Goal: Browse casually

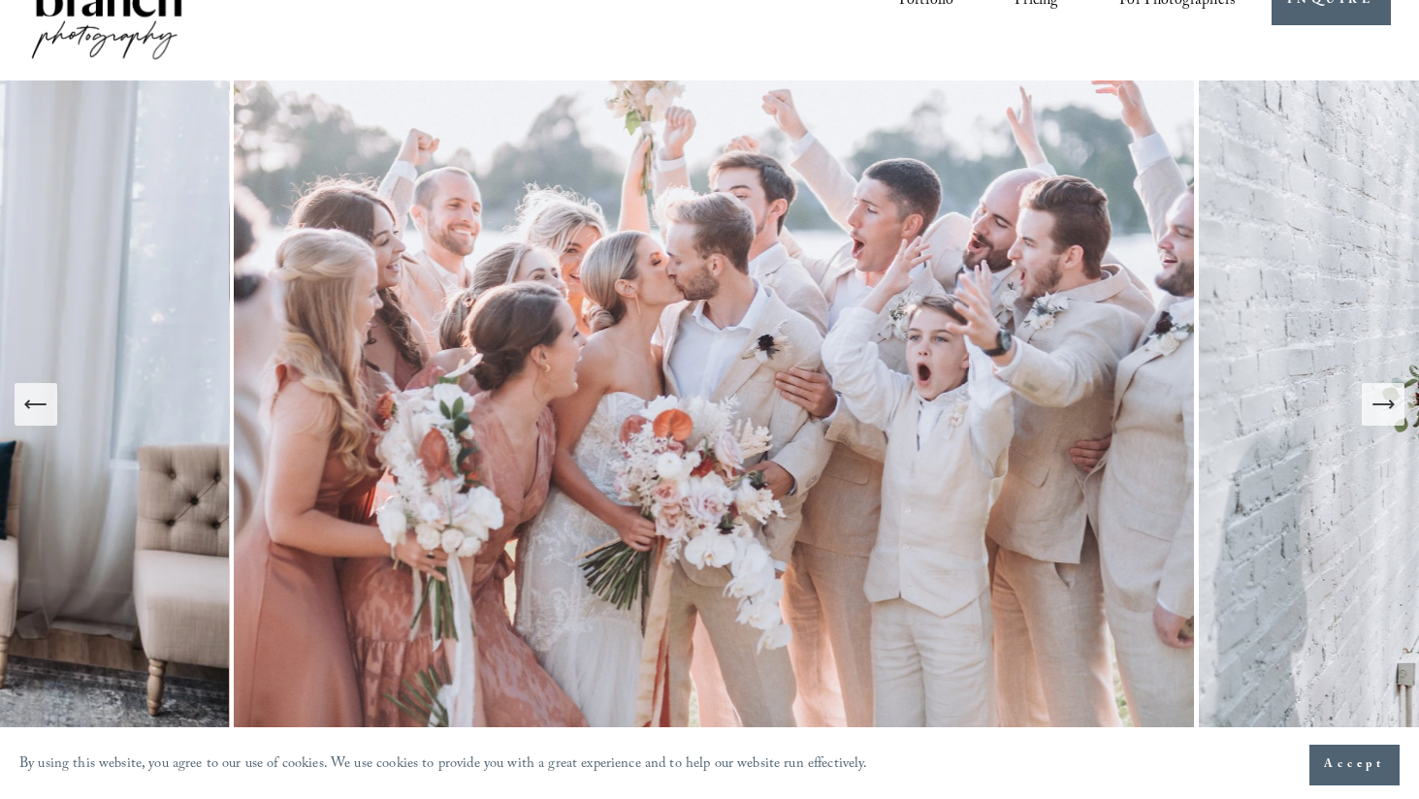
scroll to position [88, 0]
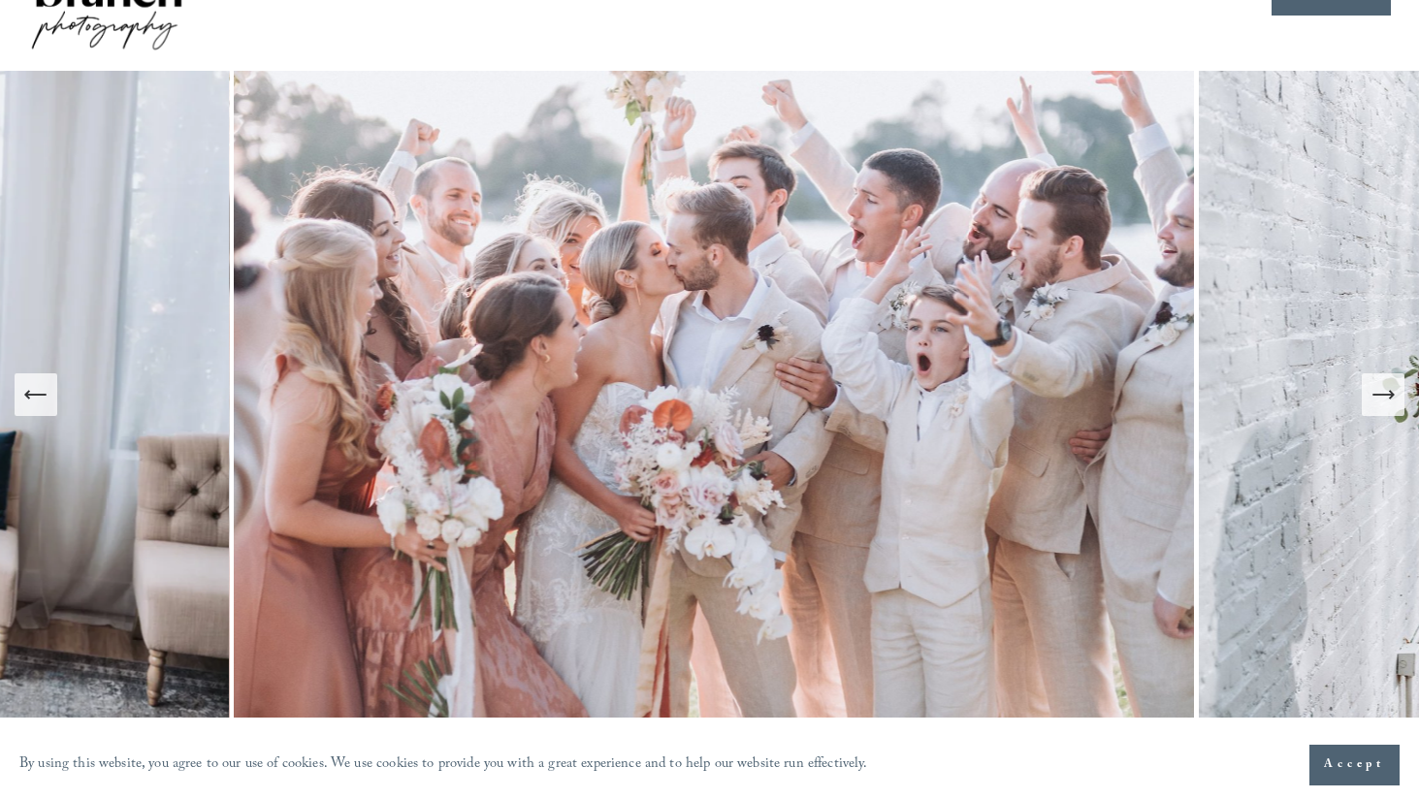
click at [1381, 392] on icon "Next Slide" at bounding box center [1382, 394] width 27 height 27
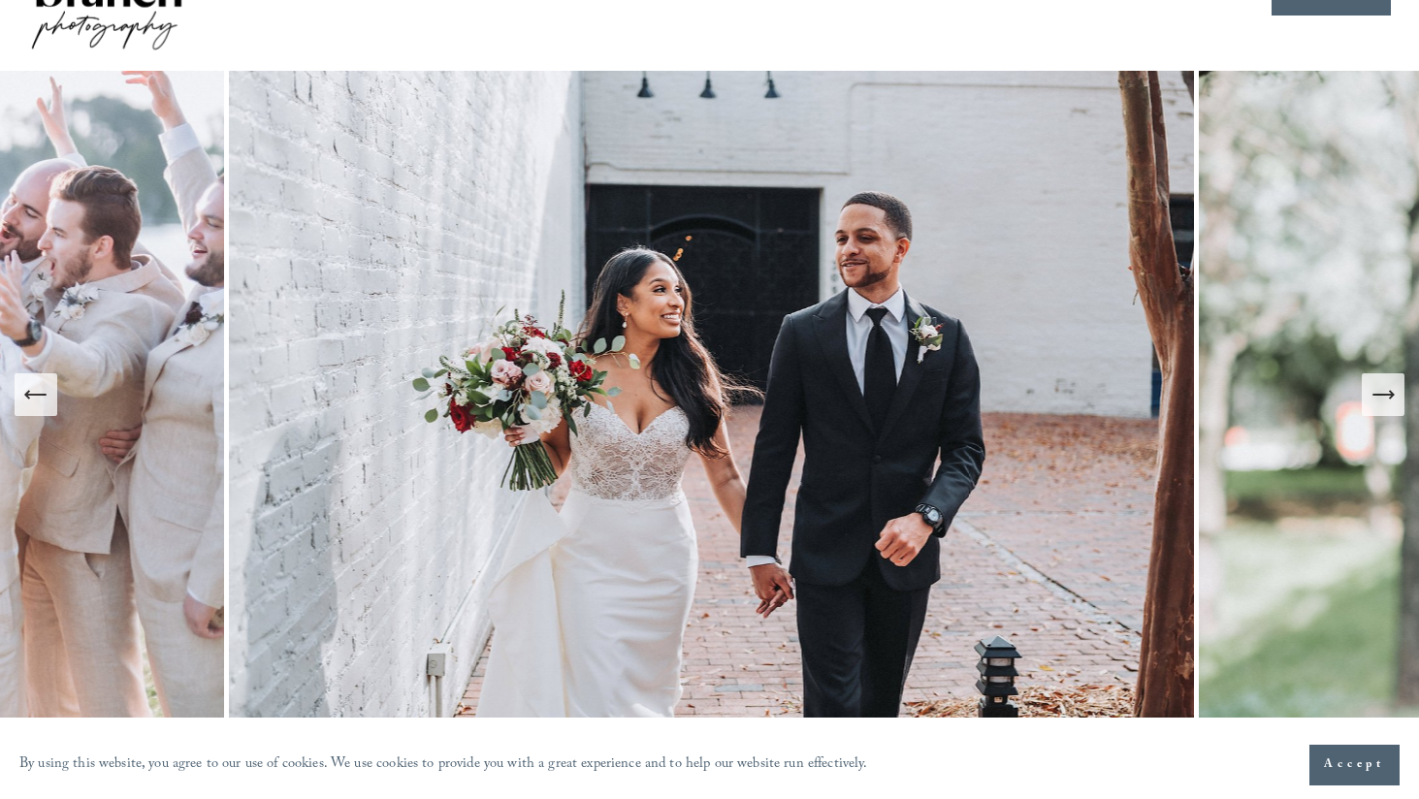
click at [36, 408] on div "Previous Slide" at bounding box center [35, 394] width 27 height 27
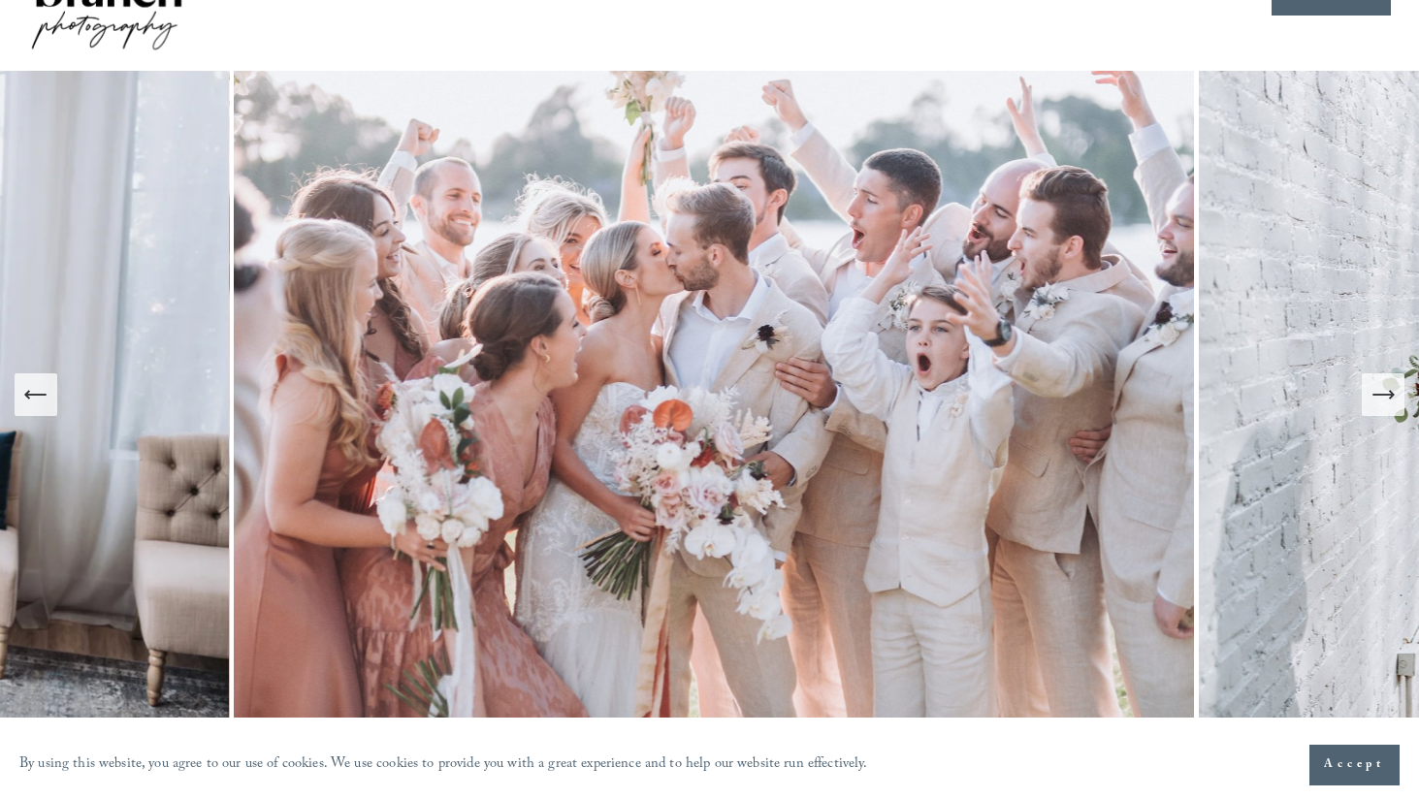
click at [1393, 396] on icon "Next Slide" at bounding box center [1392, 395] width 4 height 8
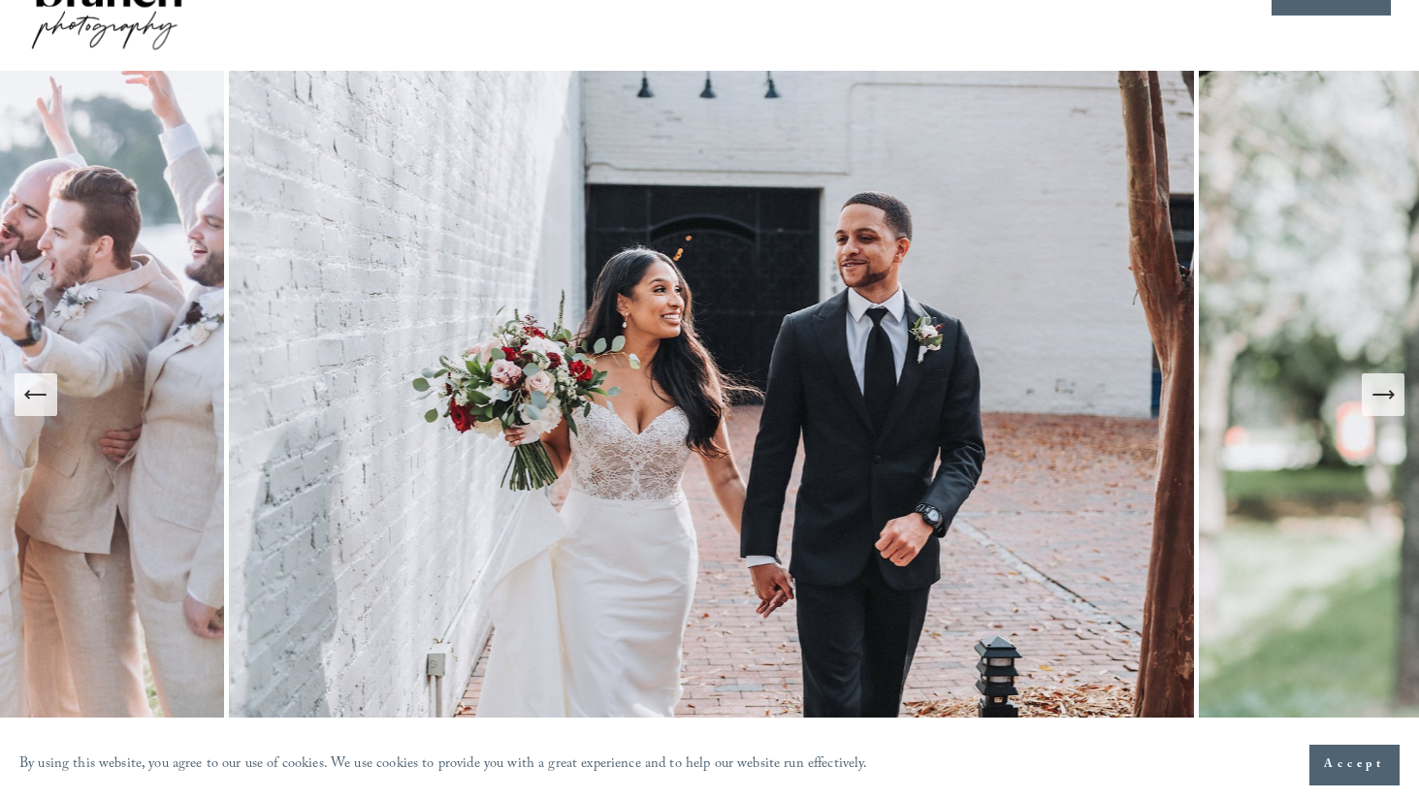
click at [1392, 400] on icon "Next Slide" at bounding box center [1382, 394] width 27 height 27
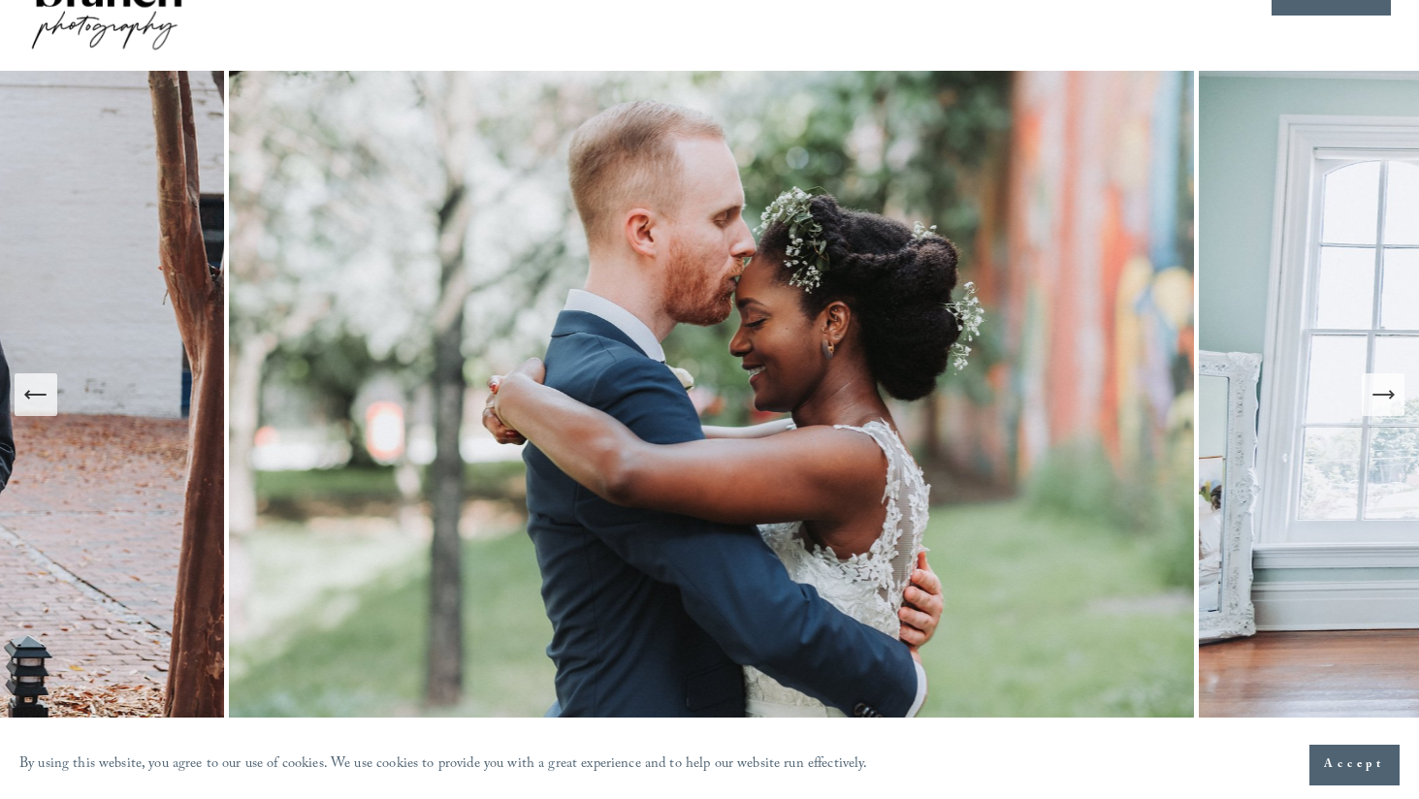
click at [1392, 400] on icon "Next Slide" at bounding box center [1382, 394] width 27 height 27
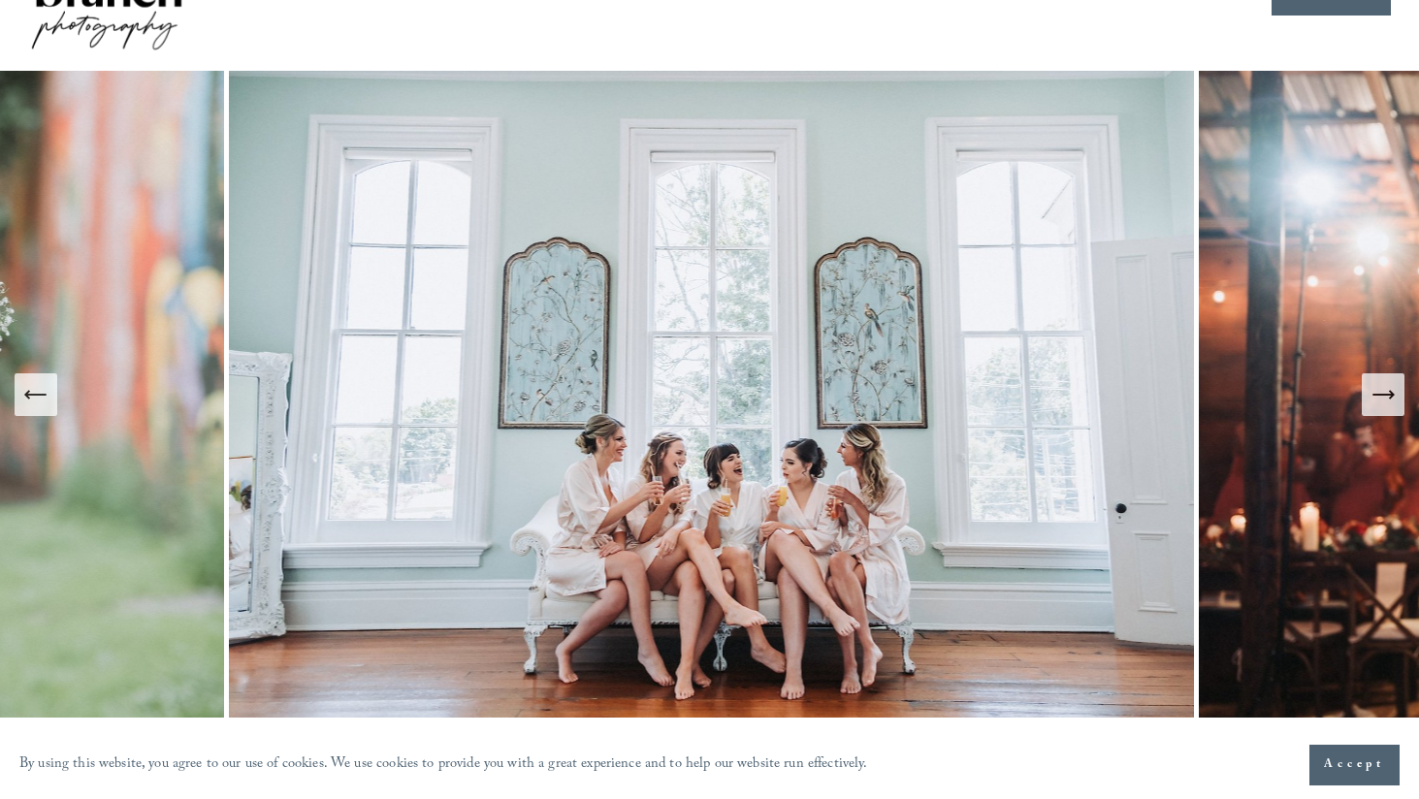
click at [1392, 400] on icon "Next Slide" at bounding box center [1382, 394] width 27 height 27
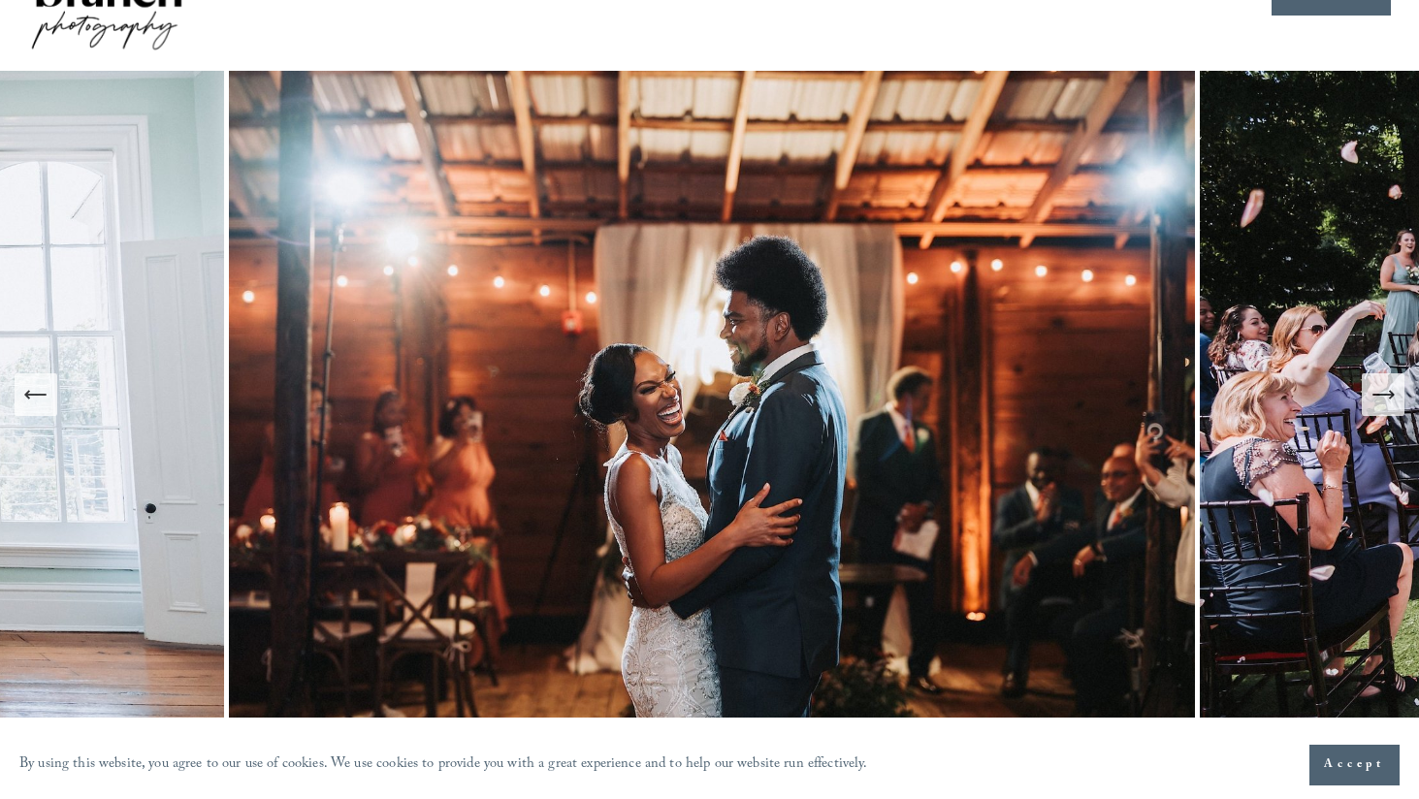
click at [1394, 399] on icon "Next Slide" at bounding box center [1382, 394] width 27 height 27
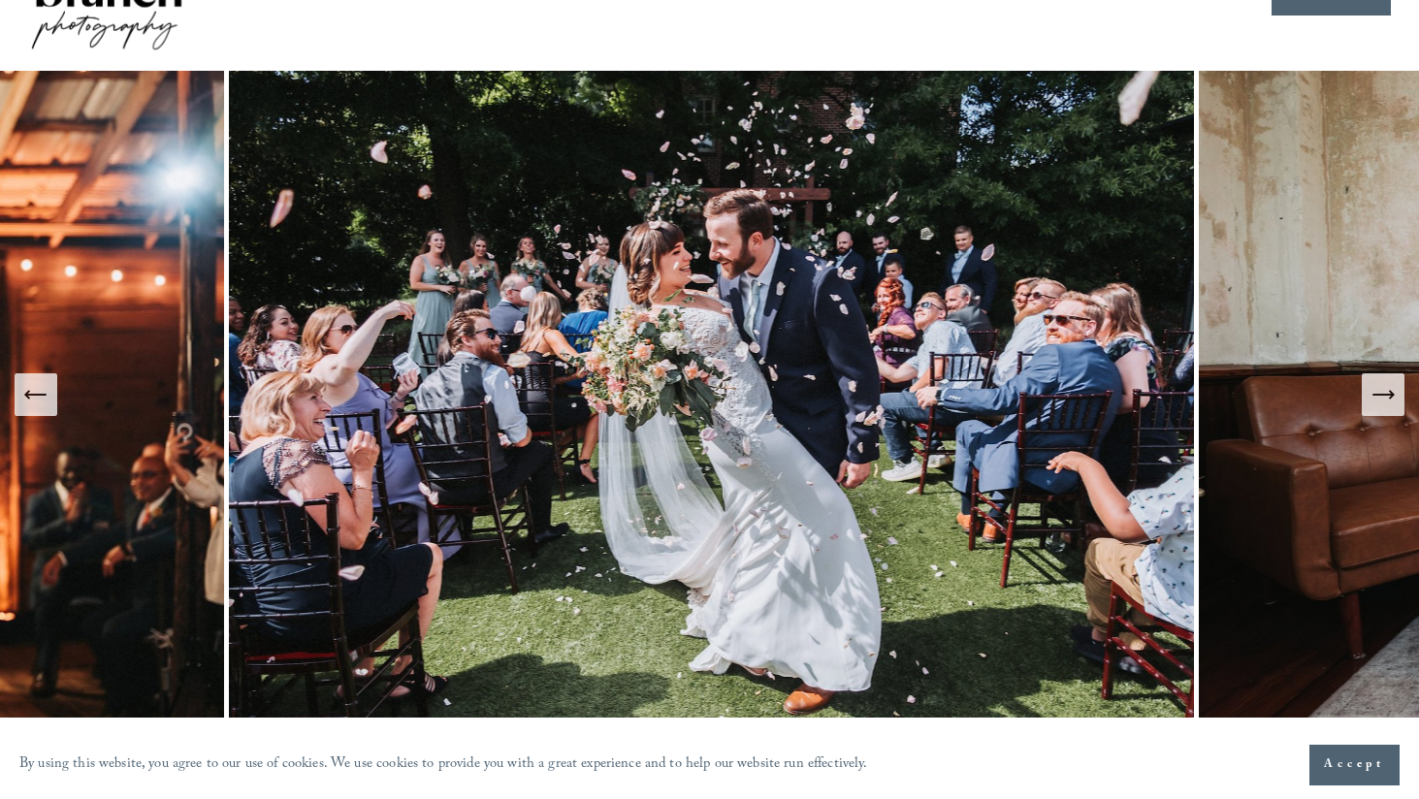
click at [1394, 399] on icon "Next Slide" at bounding box center [1382, 394] width 27 height 27
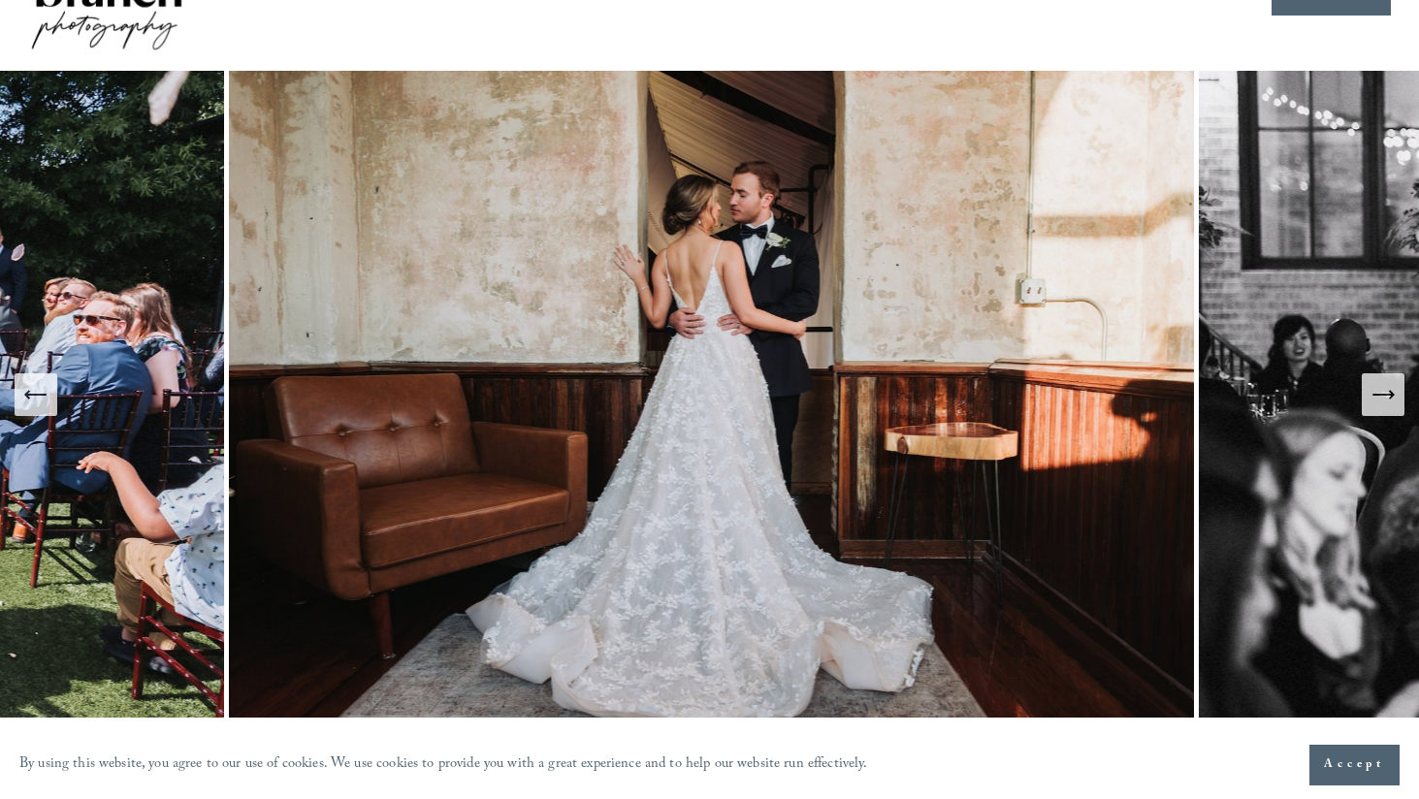
click at [1394, 400] on icon "Next Slide" at bounding box center [1382, 394] width 27 height 27
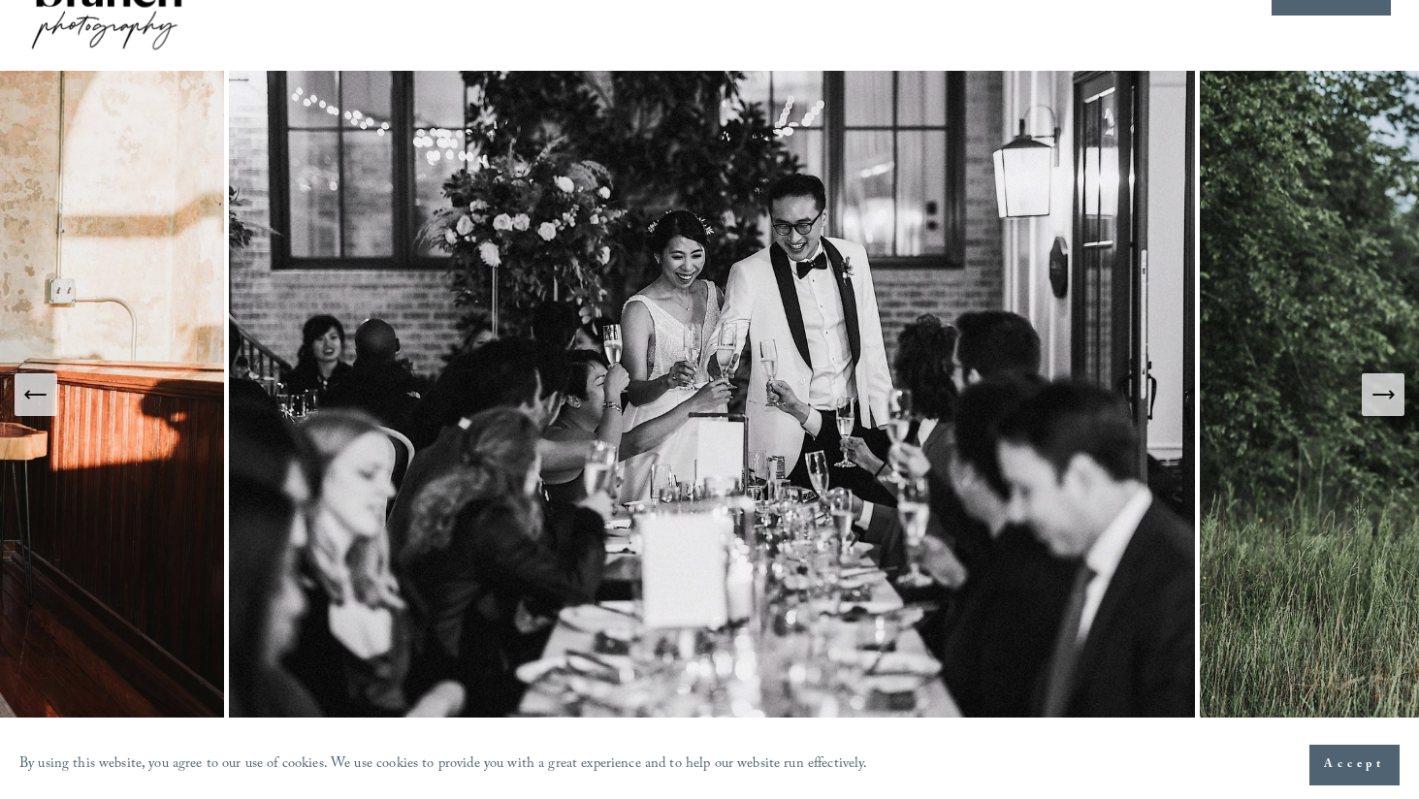
click at [1394, 400] on icon "Next Slide" at bounding box center [1382, 394] width 27 height 27
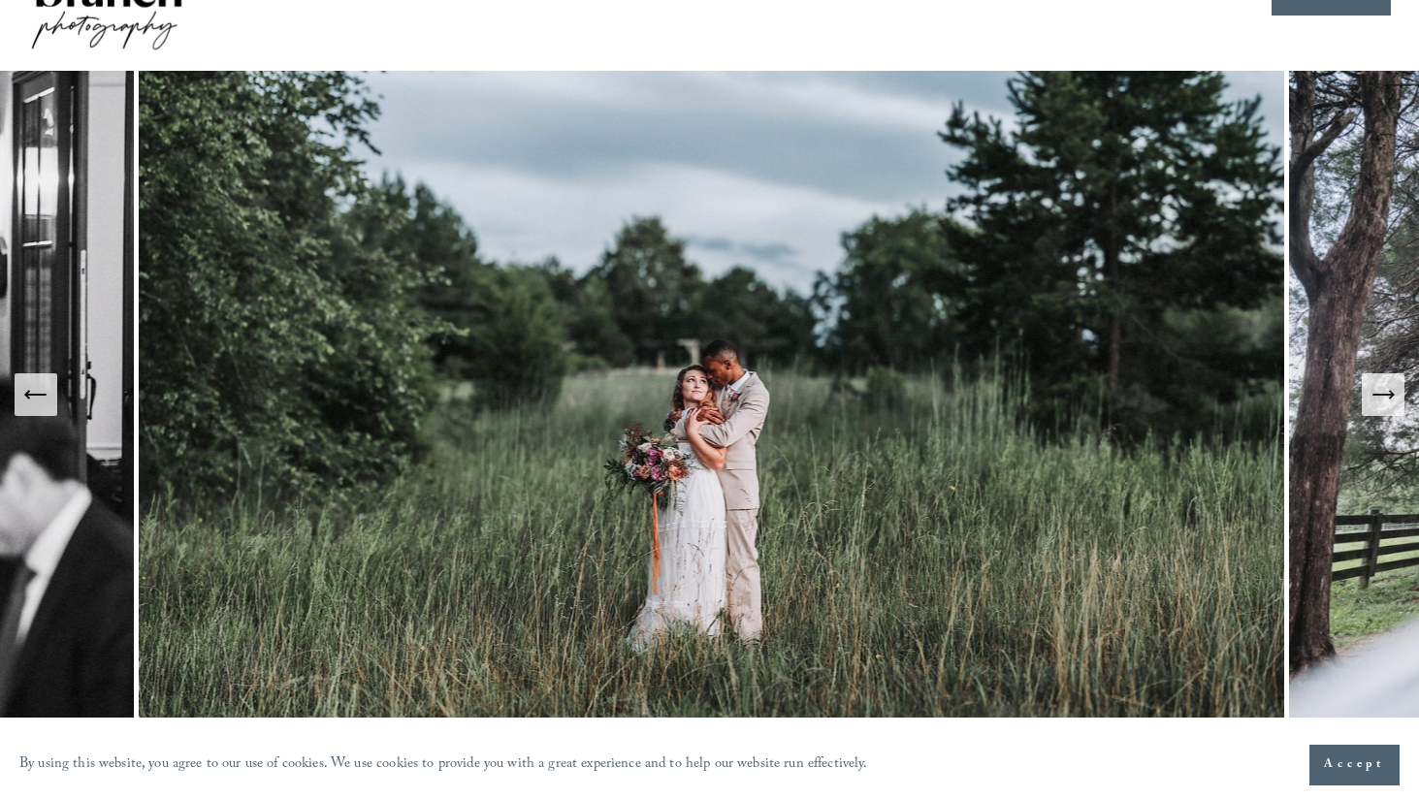
click at [1380, 378] on button "Next Slide" at bounding box center [1383, 394] width 43 height 43
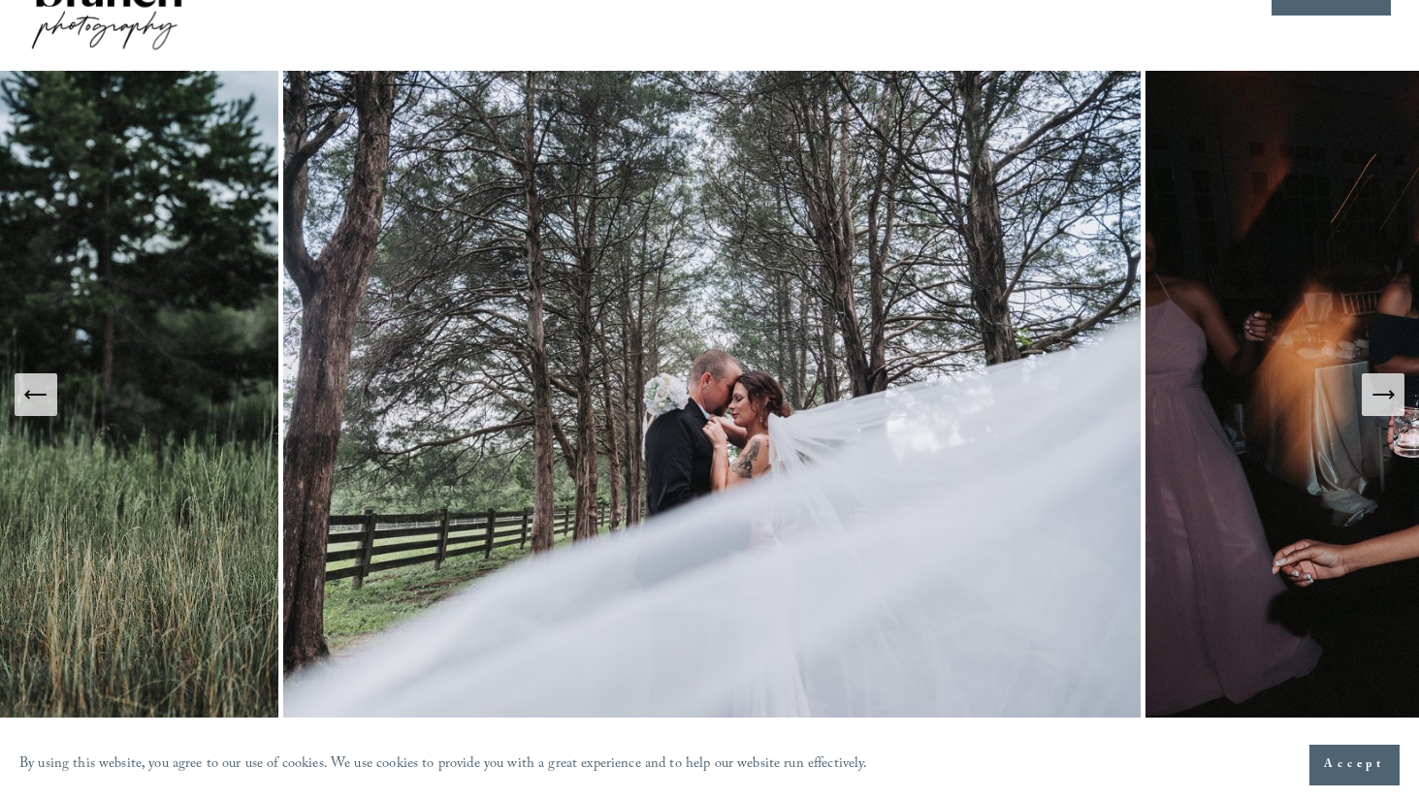
click at [1381, 386] on icon "Next Slide" at bounding box center [1382, 394] width 27 height 27
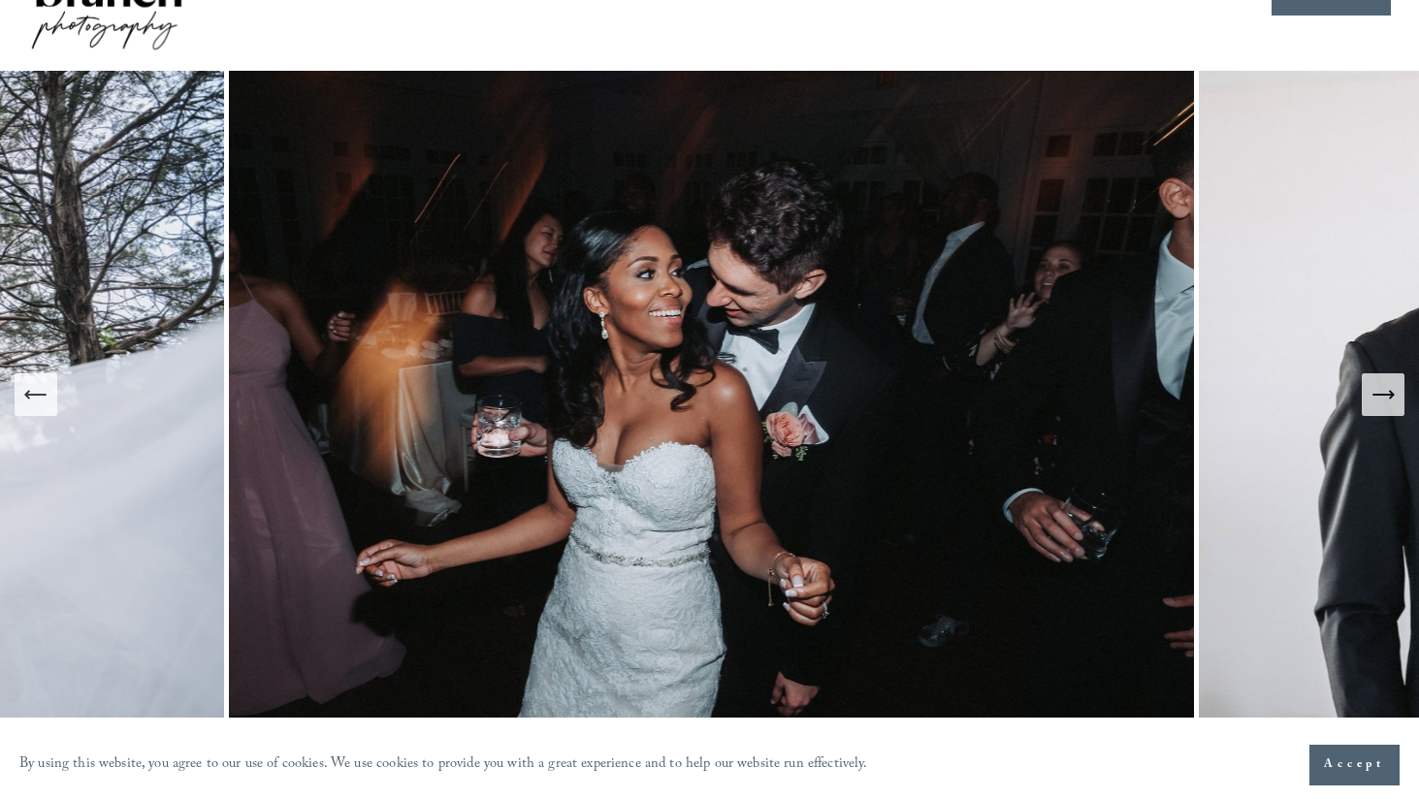
click at [1389, 408] on div "Next Slide" at bounding box center [1382, 394] width 27 height 27
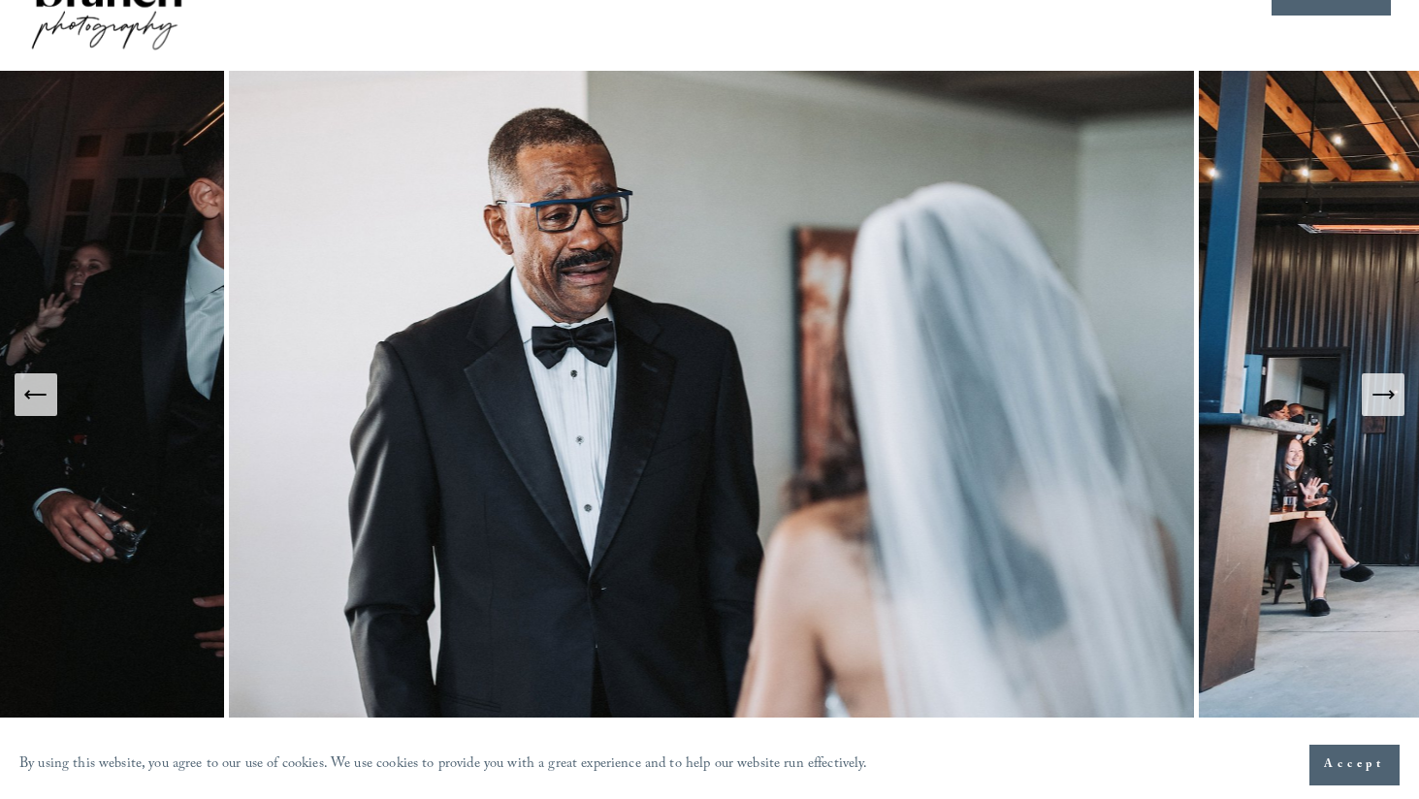
click at [1389, 408] on div "Next Slide" at bounding box center [1382, 394] width 27 height 27
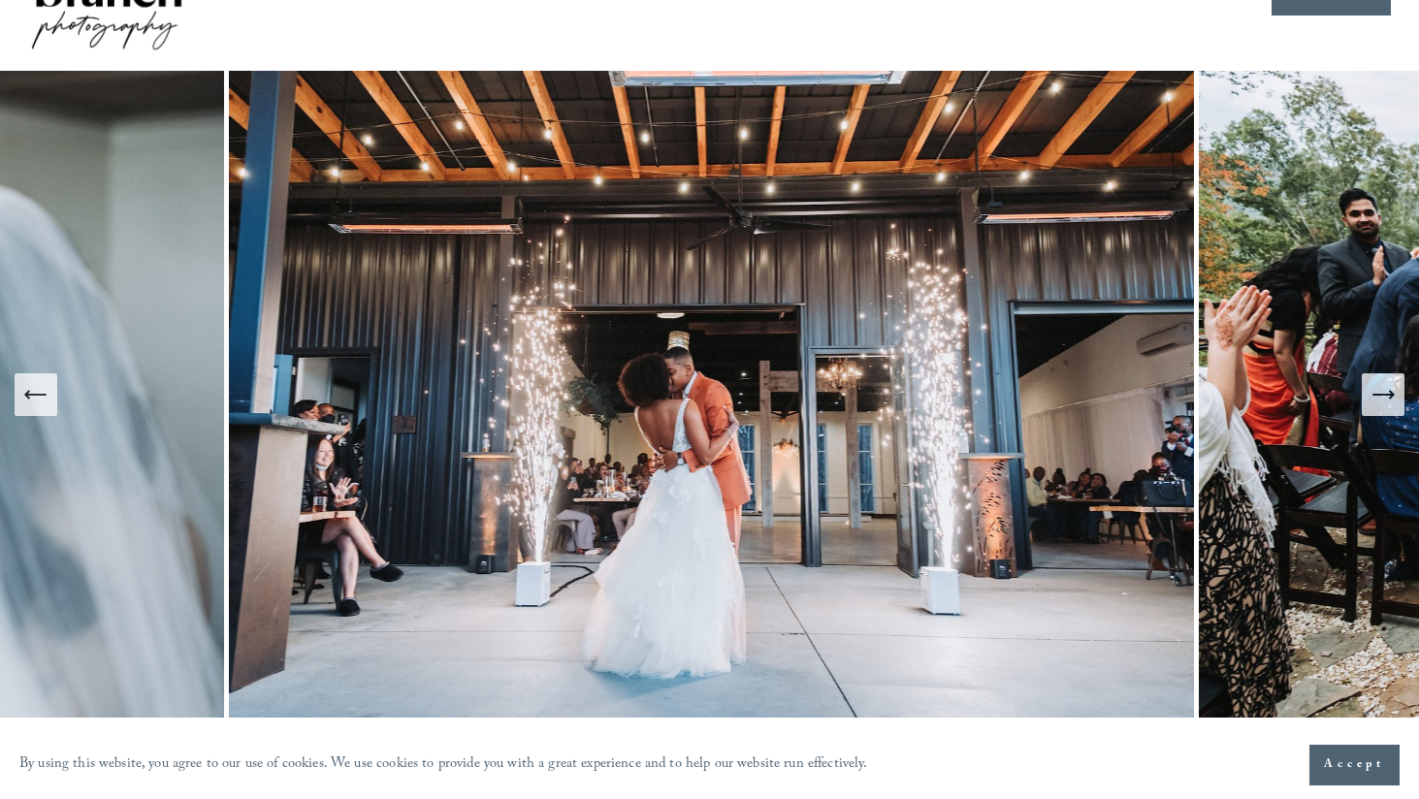
click at [1389, 408] on div "Next Slide" at bounding box center [1382, 394] width 27 height 27
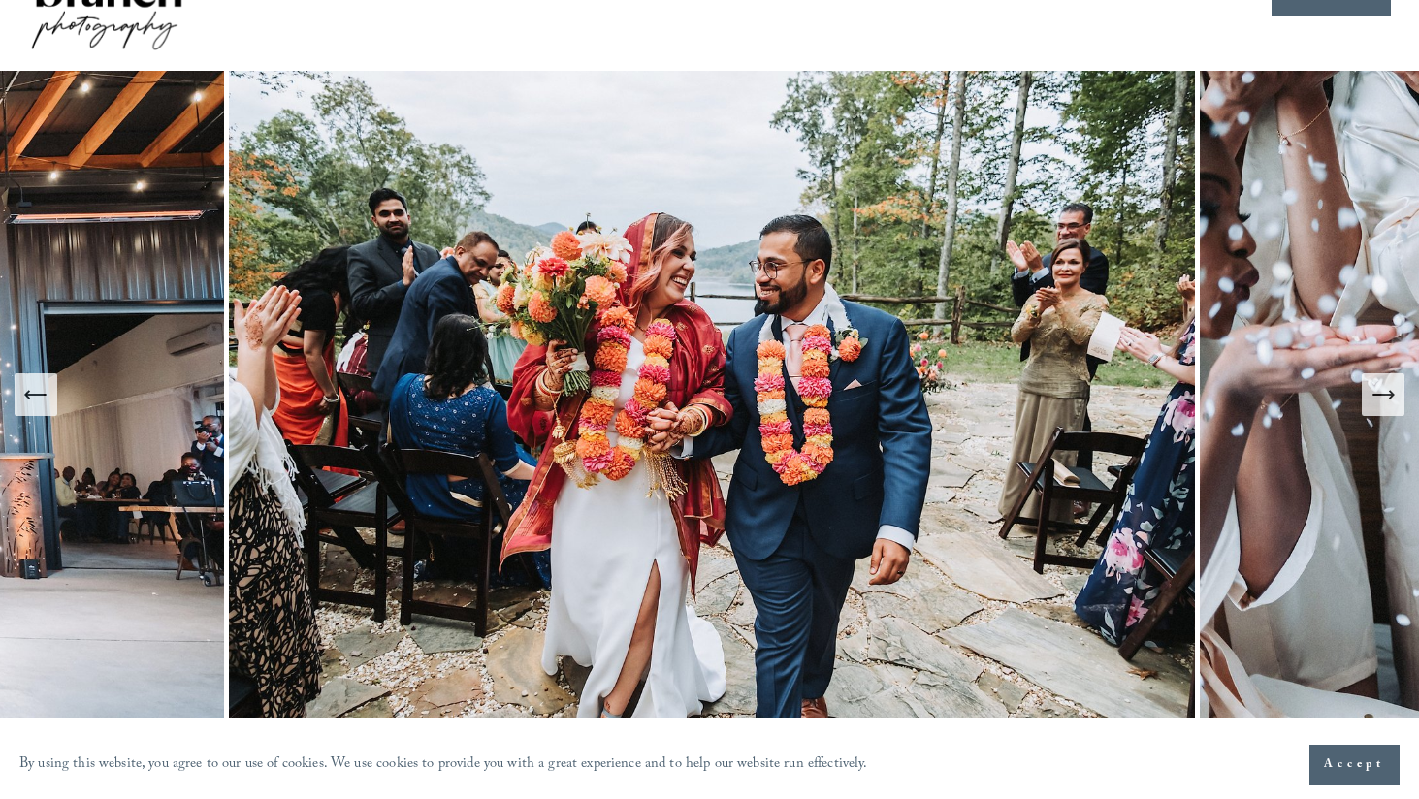
click at [1389, 408] on div "Next Slide" at bounding box center [1382, 394] width 27 height 27
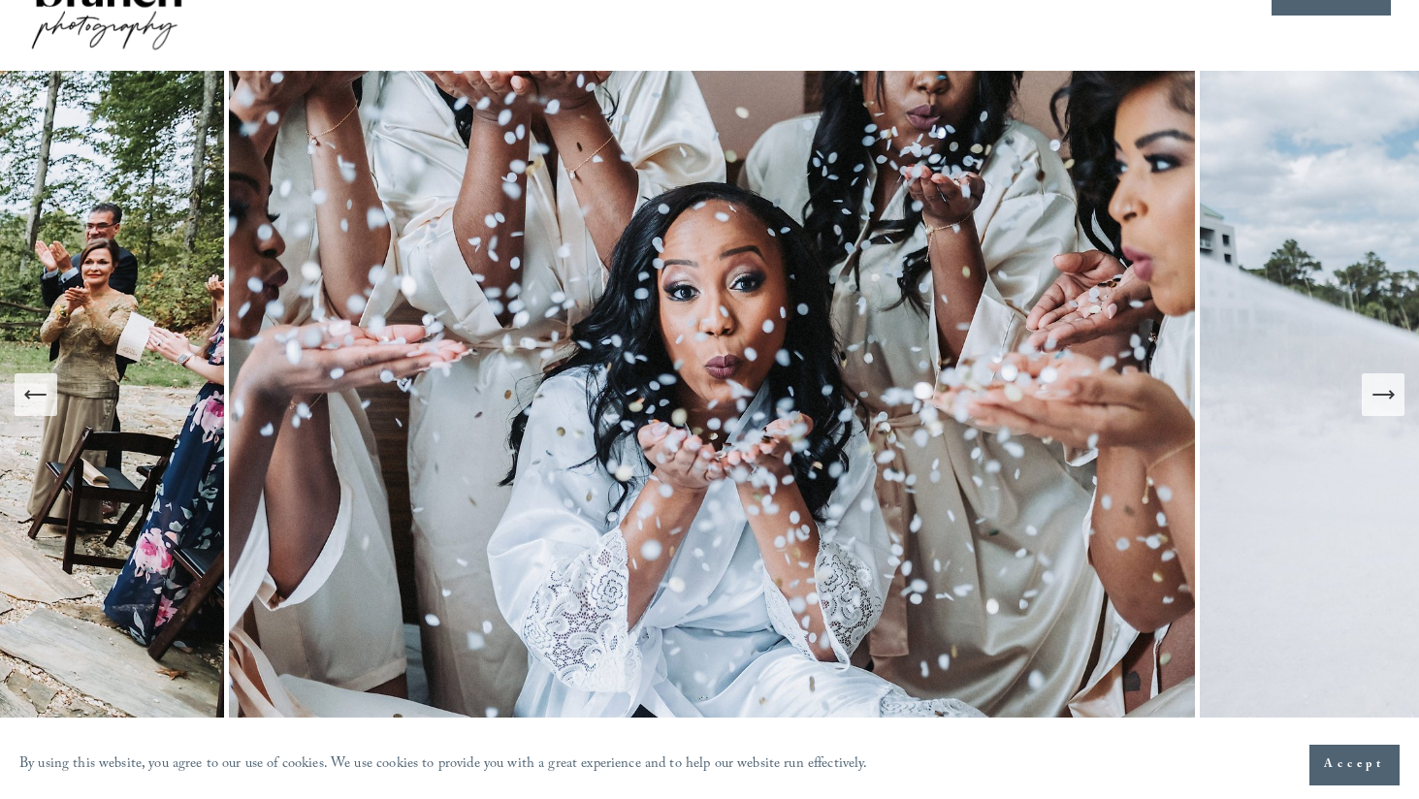
click at [1389, 408] on div "Next Slide" at bounding box center [1382, 394] width 27 height 27
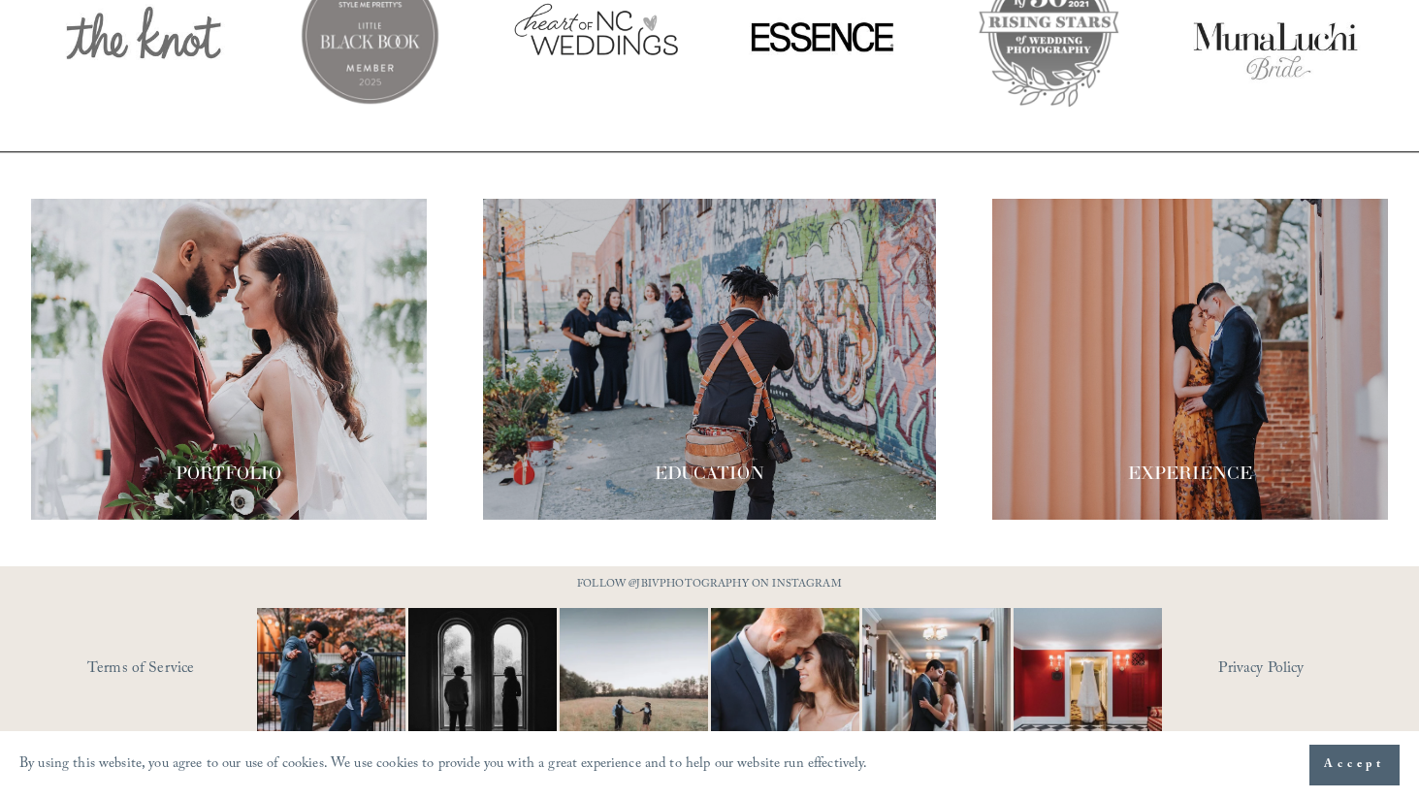
scroll to position [3235, 0]
click at [238, 362] on div at bounding box center [229, 360] width 396 height 321
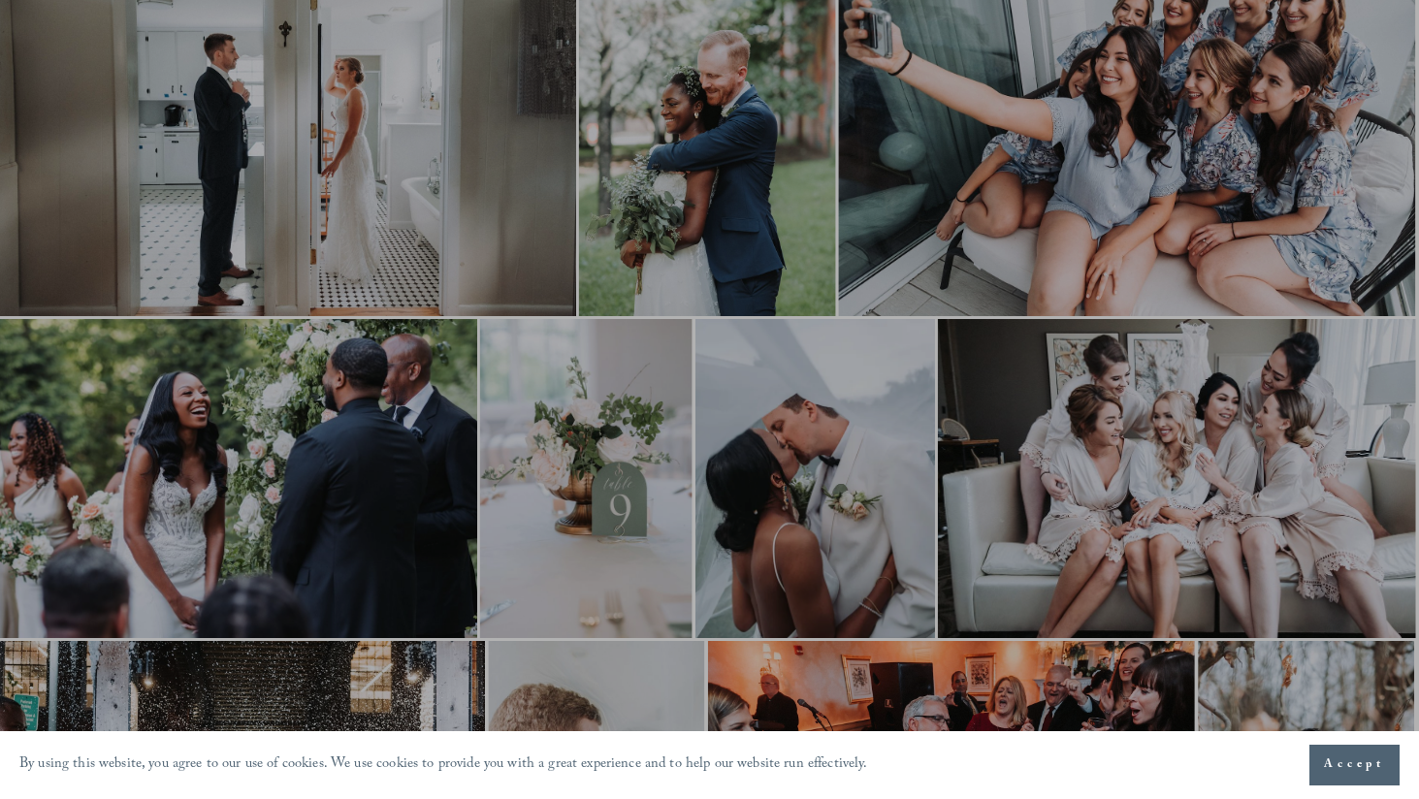
scroll to position [1004, 2]
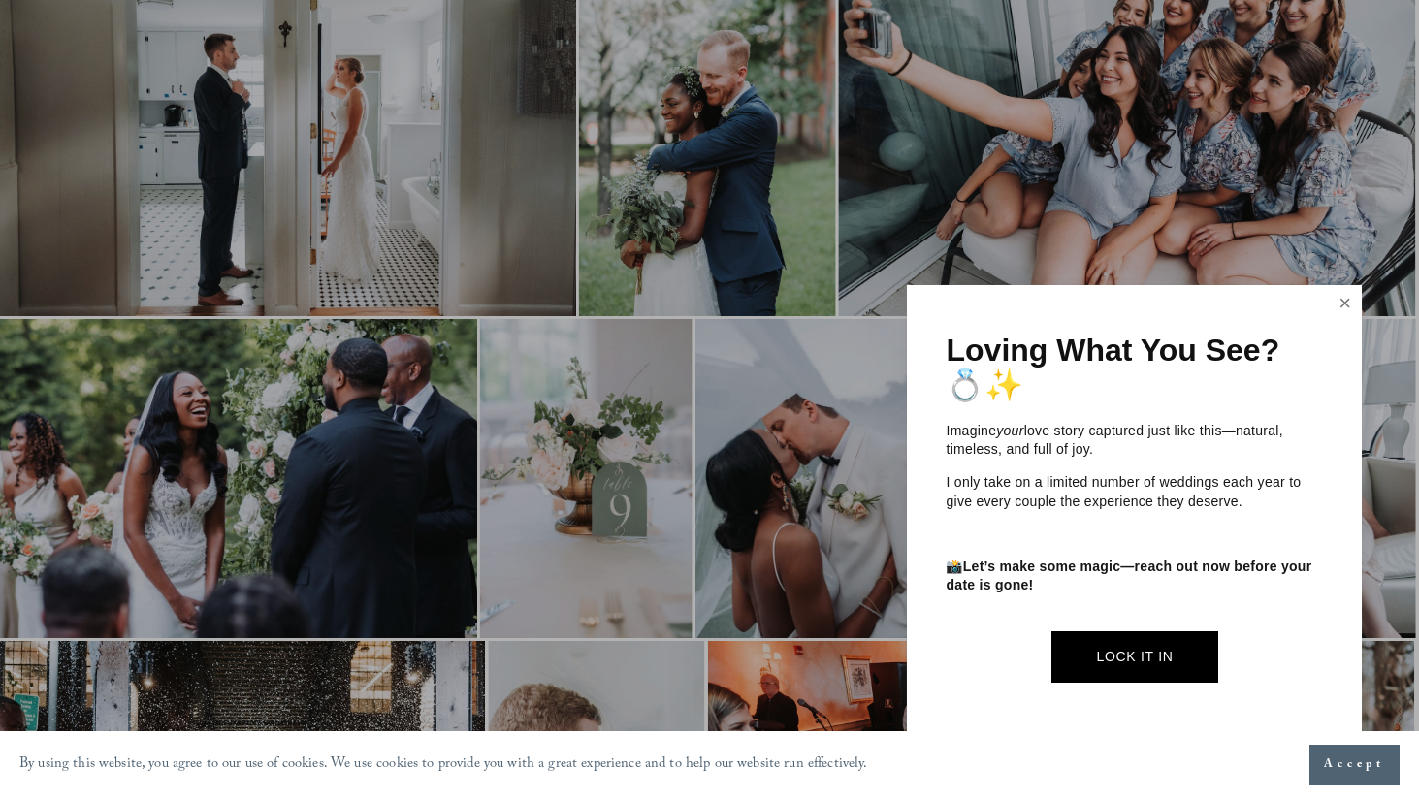
click at [1346, 306] on link "Close" at bounding box center [1345, 303] width 29 height 31
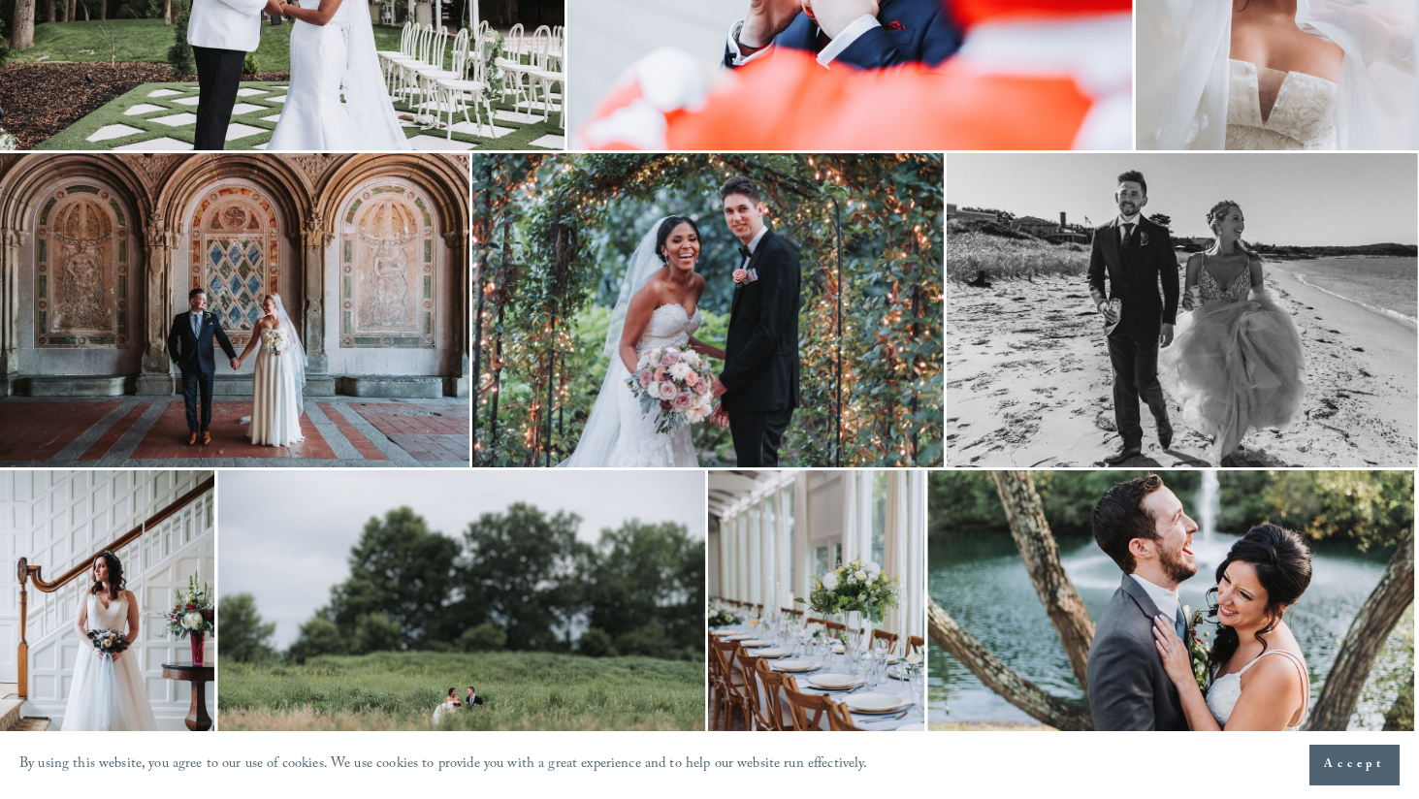
scroll to position [4806, 2]
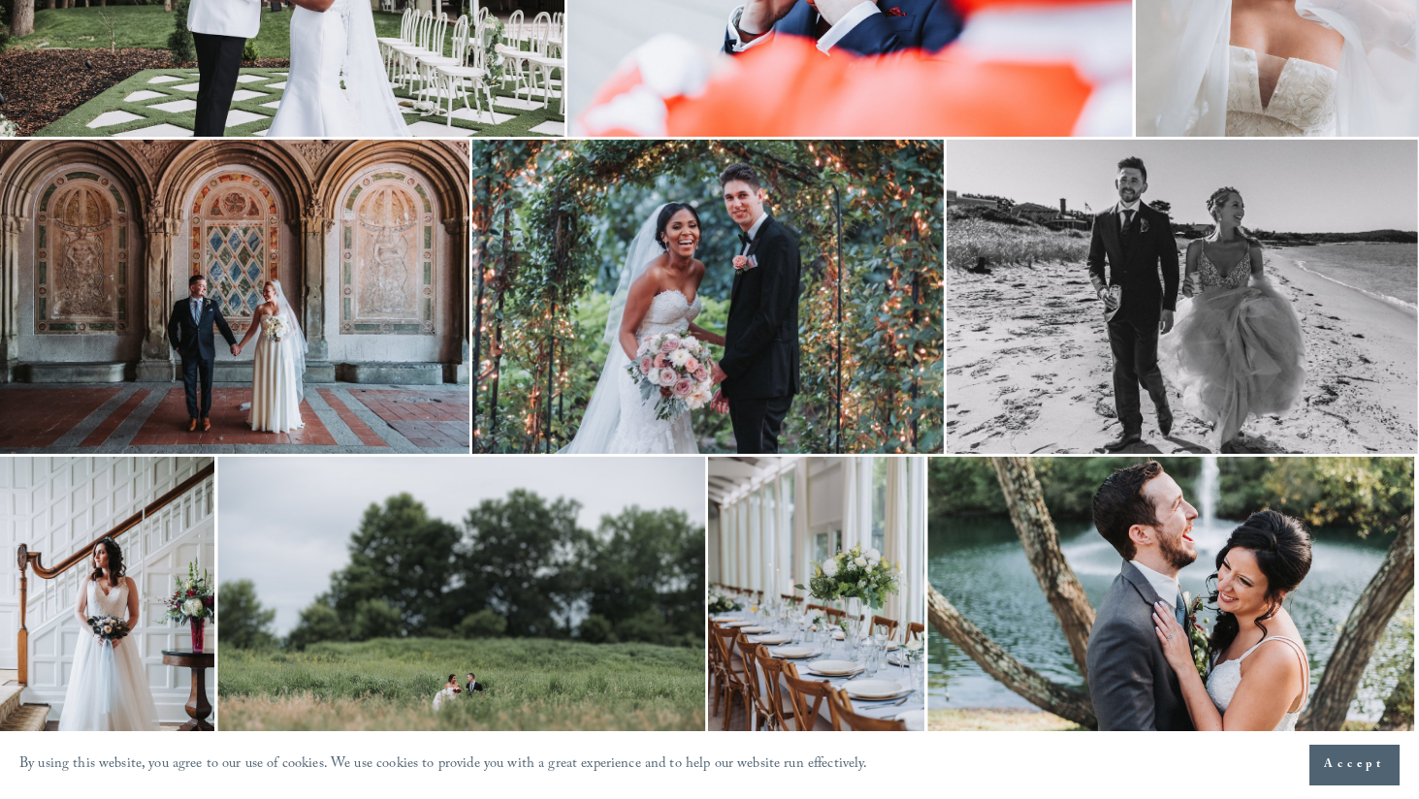
click at [276, 332] on img at bounding box center [233, 297] width 471 height 314
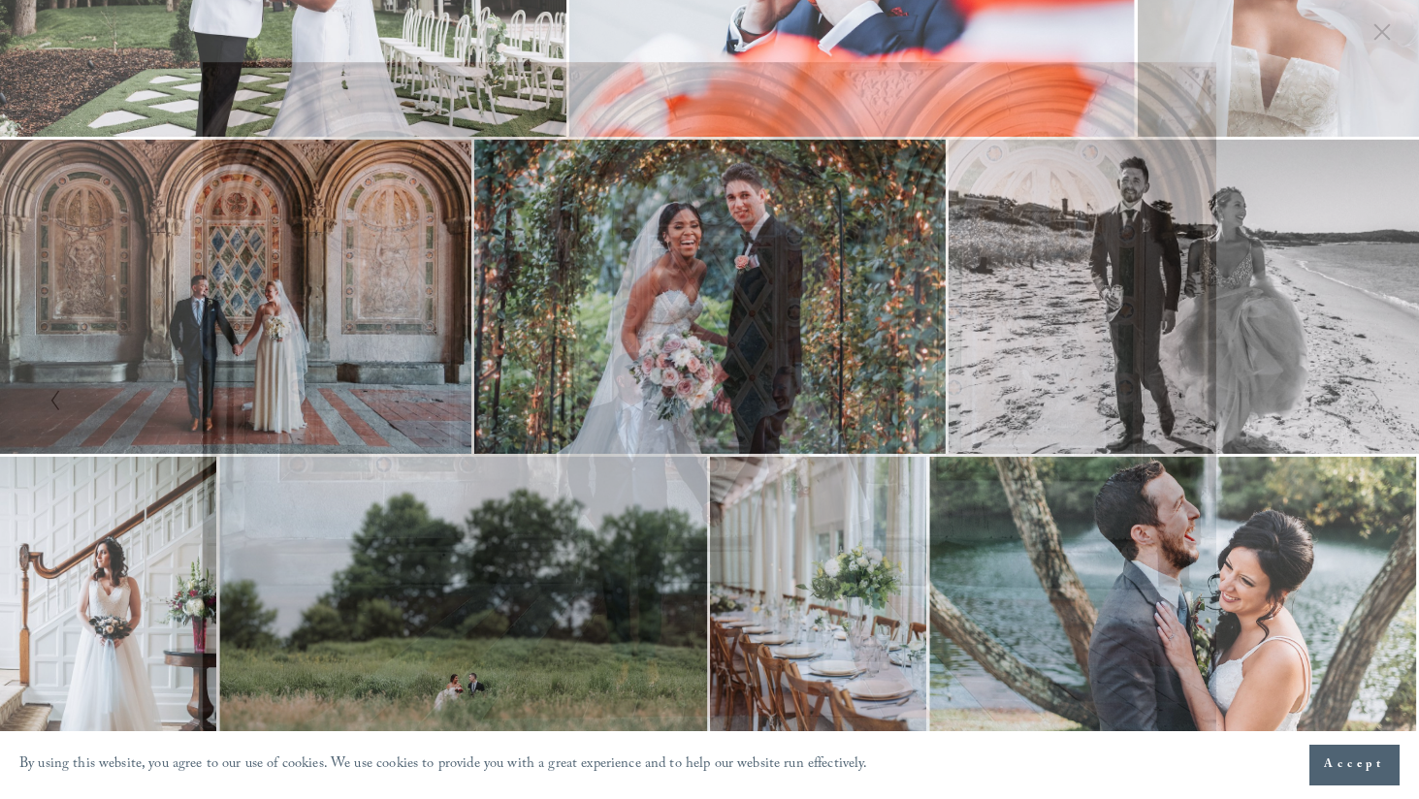
click at [1376, 398] on polyline "Next Slide" at bounding box center [1374, 400] width 7 height 19
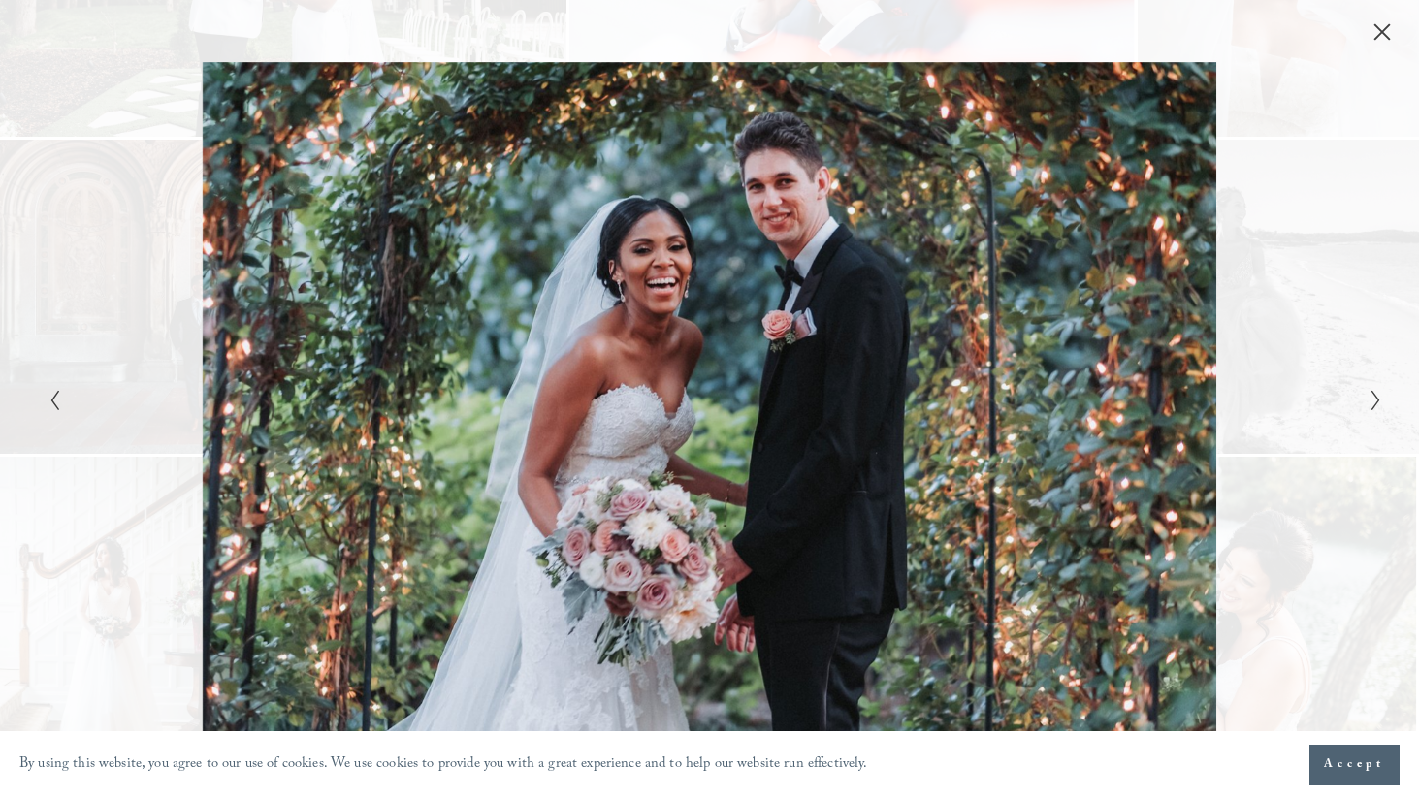
click at [1376, 398] on polyline "Next Slide" at bounding box center [1374, 400] width 7 height 19
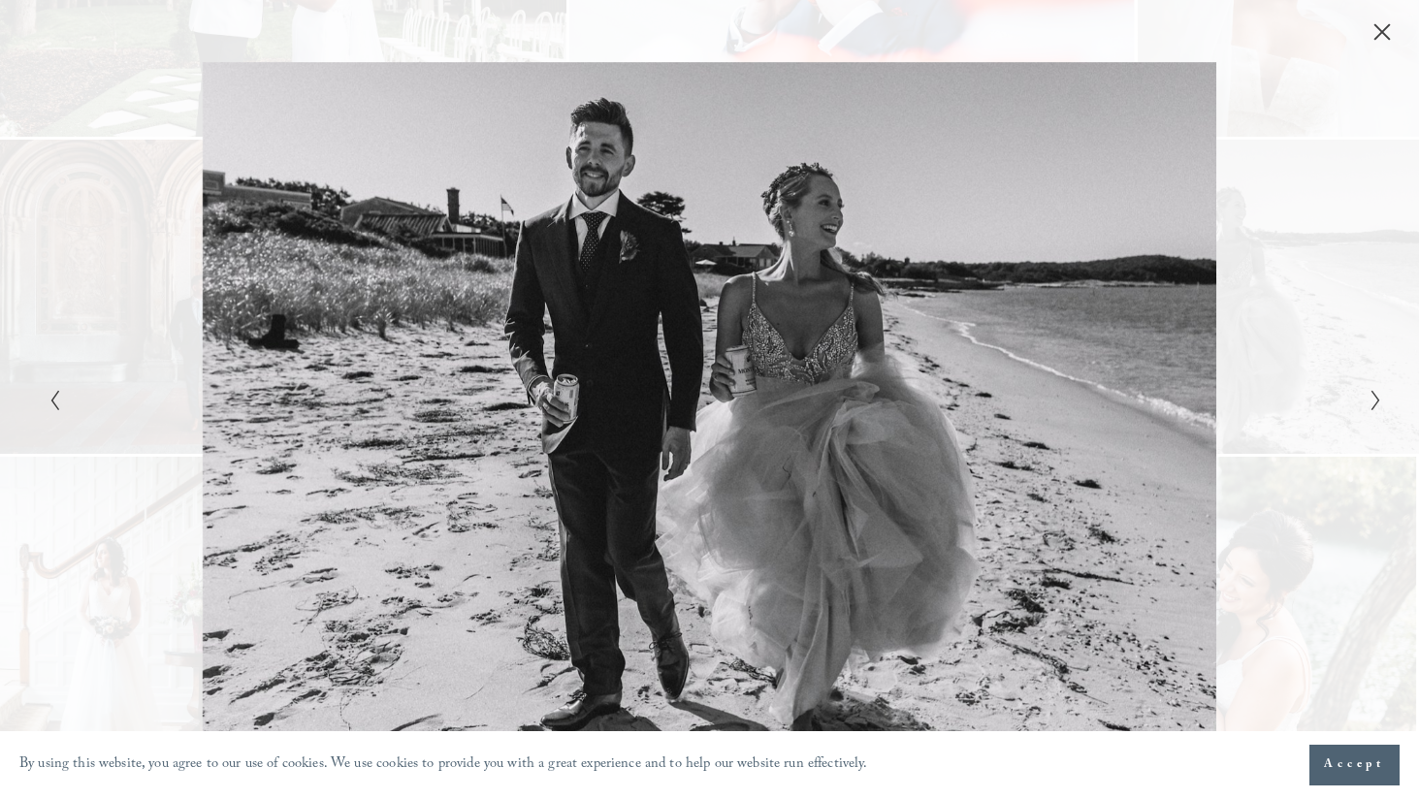
click at [1376, 398] on polyline "Next Slide" at bounding box center [1374, 400] width 7 height 19
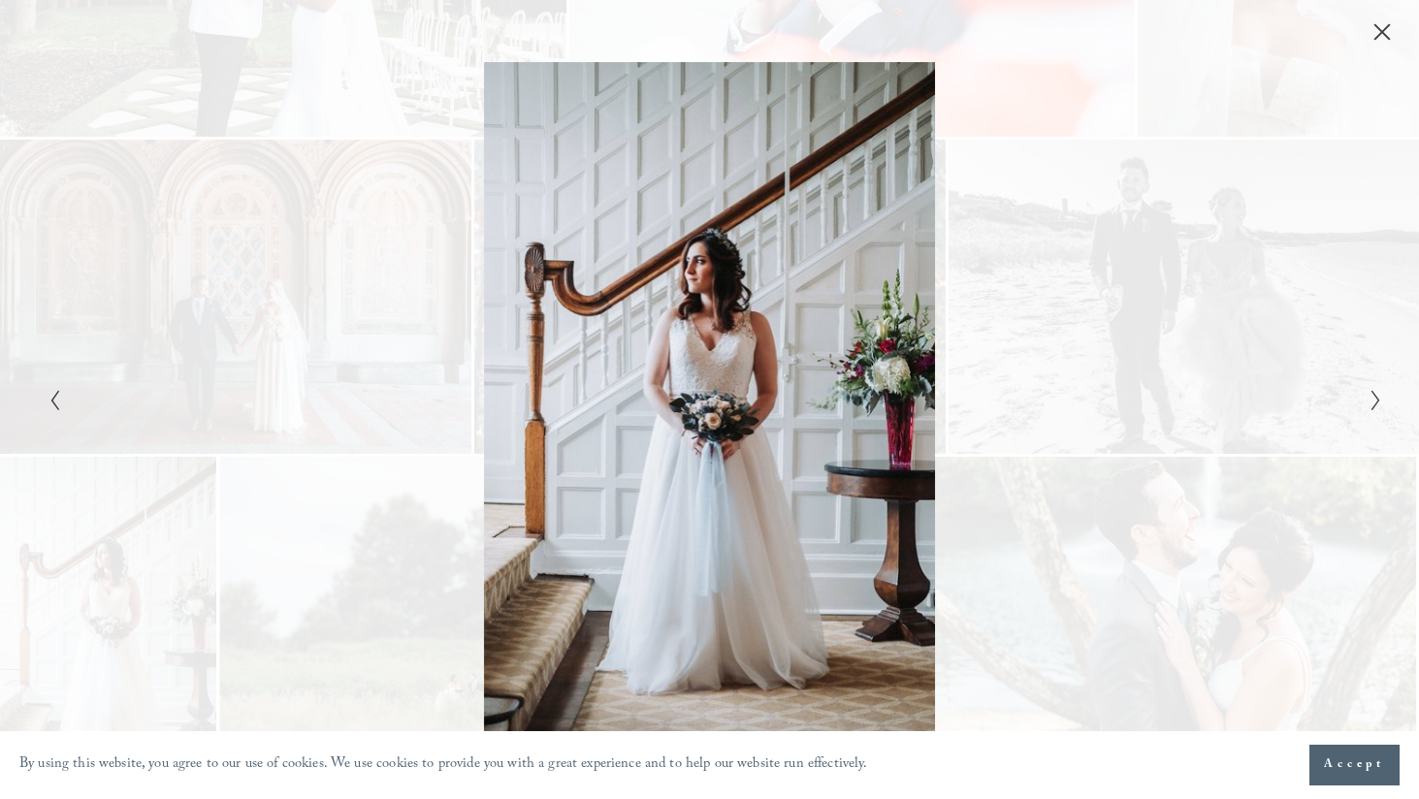
click at [40, 401] on div "Gallery" at bounding box center [709, 399] width 1419 height 799
click at [60, 401] on icon "Previous Slide" at bounding box center [54, 400] width 13 height 23
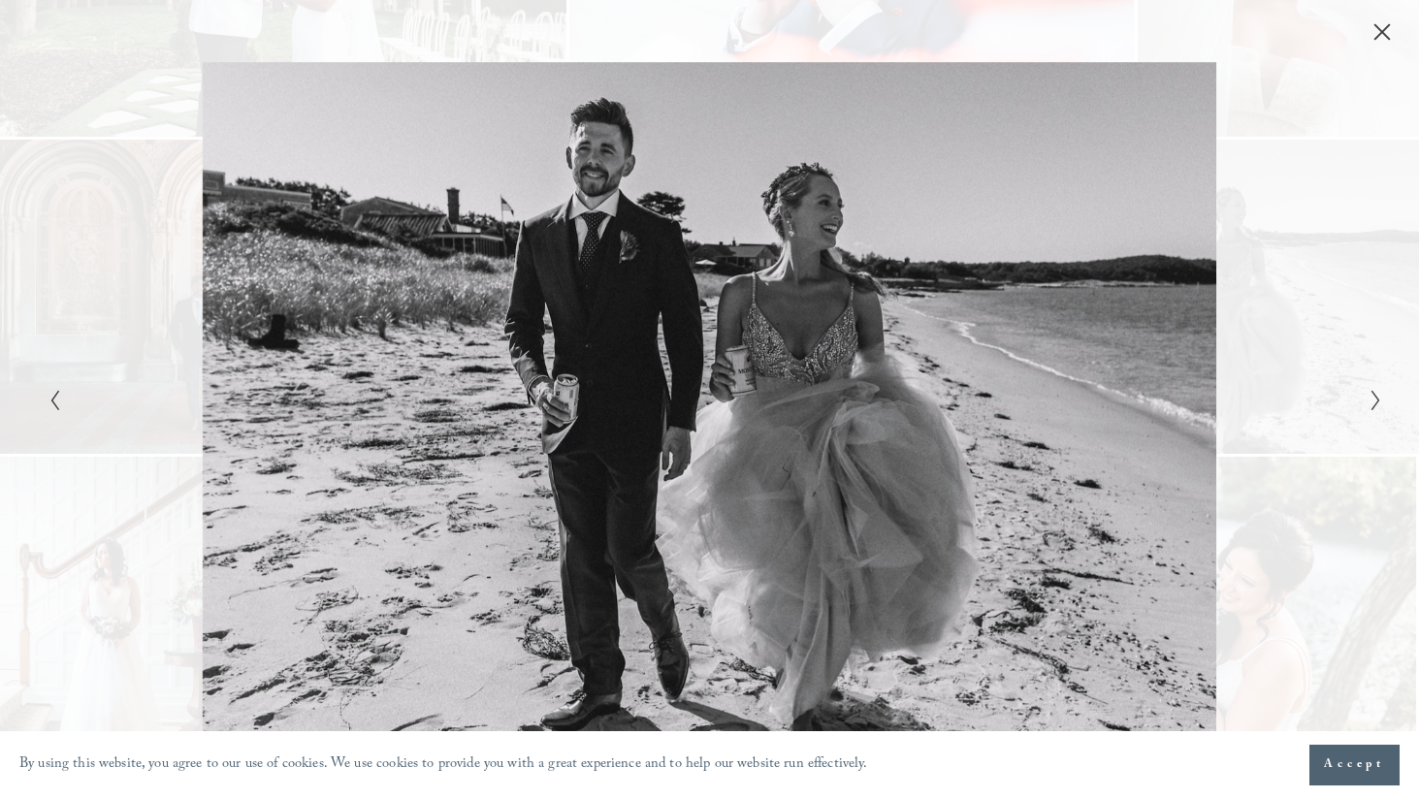
click at [1376, 404] on polyline "Next Slide" at bounding box center [1374, 400] width 7 height 19
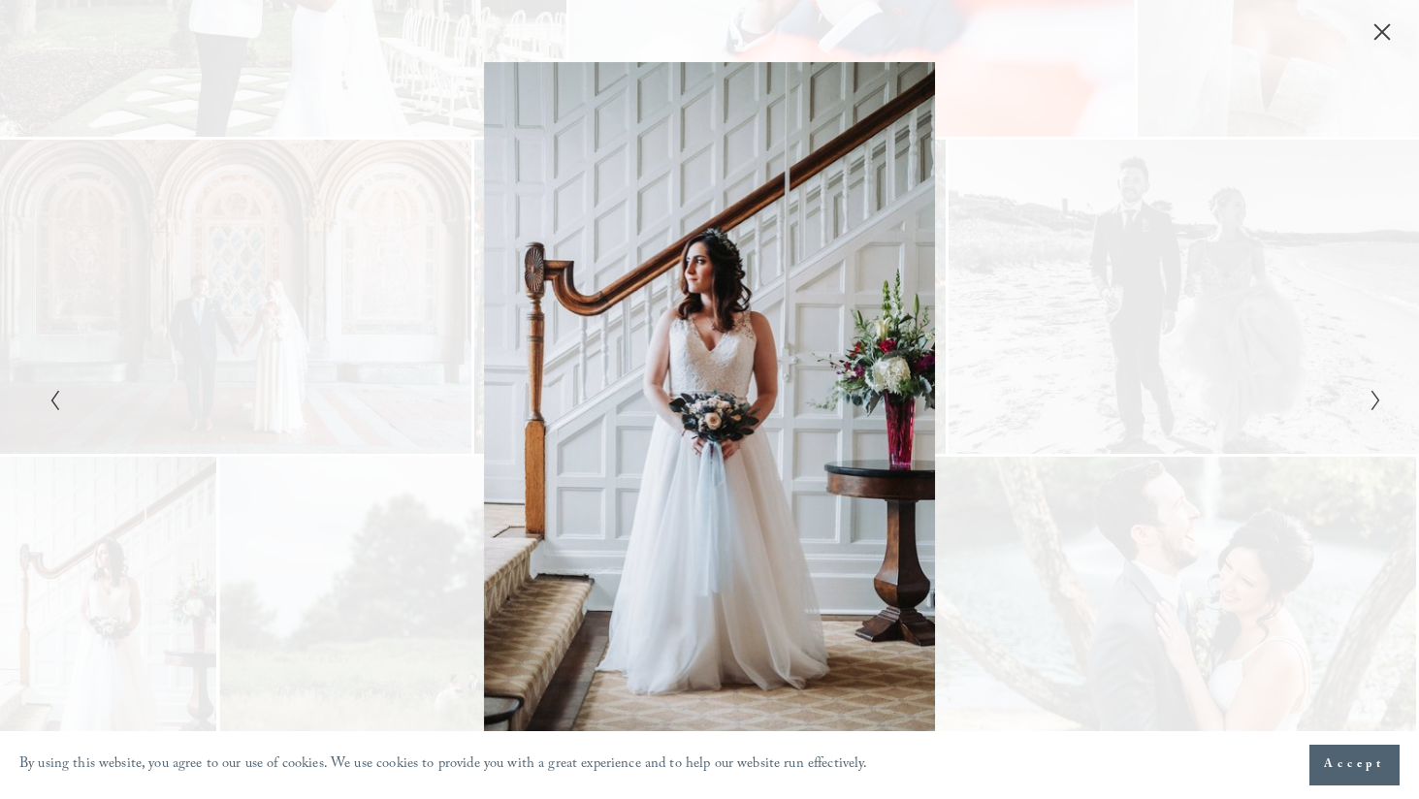
click at [1375, 398] on polyline "Next Slide" at bounding box center [1374, 400] width 7 height 19
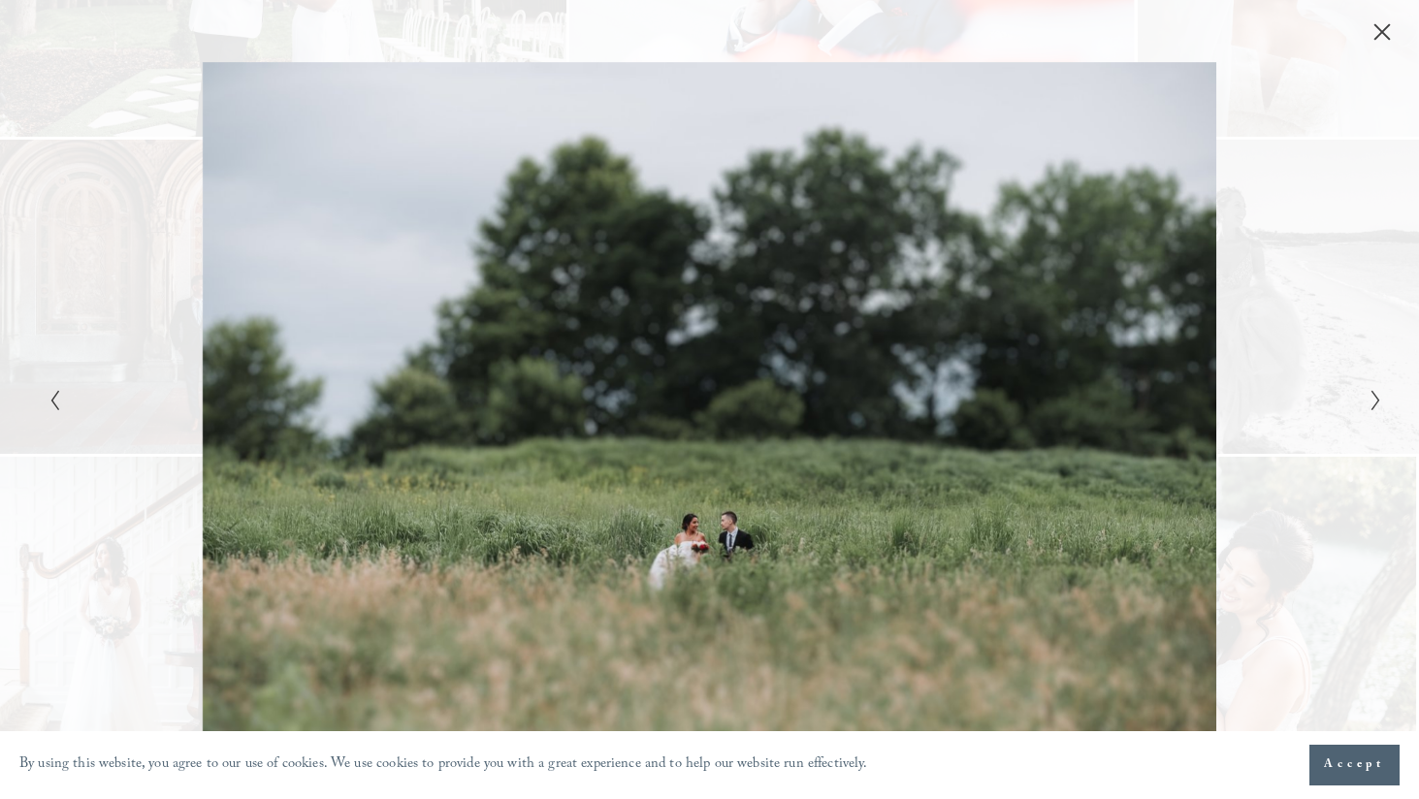
click at [1375, 398] on polyline "Next Slide" at bounding box center [1374, 400] width 7 height 19
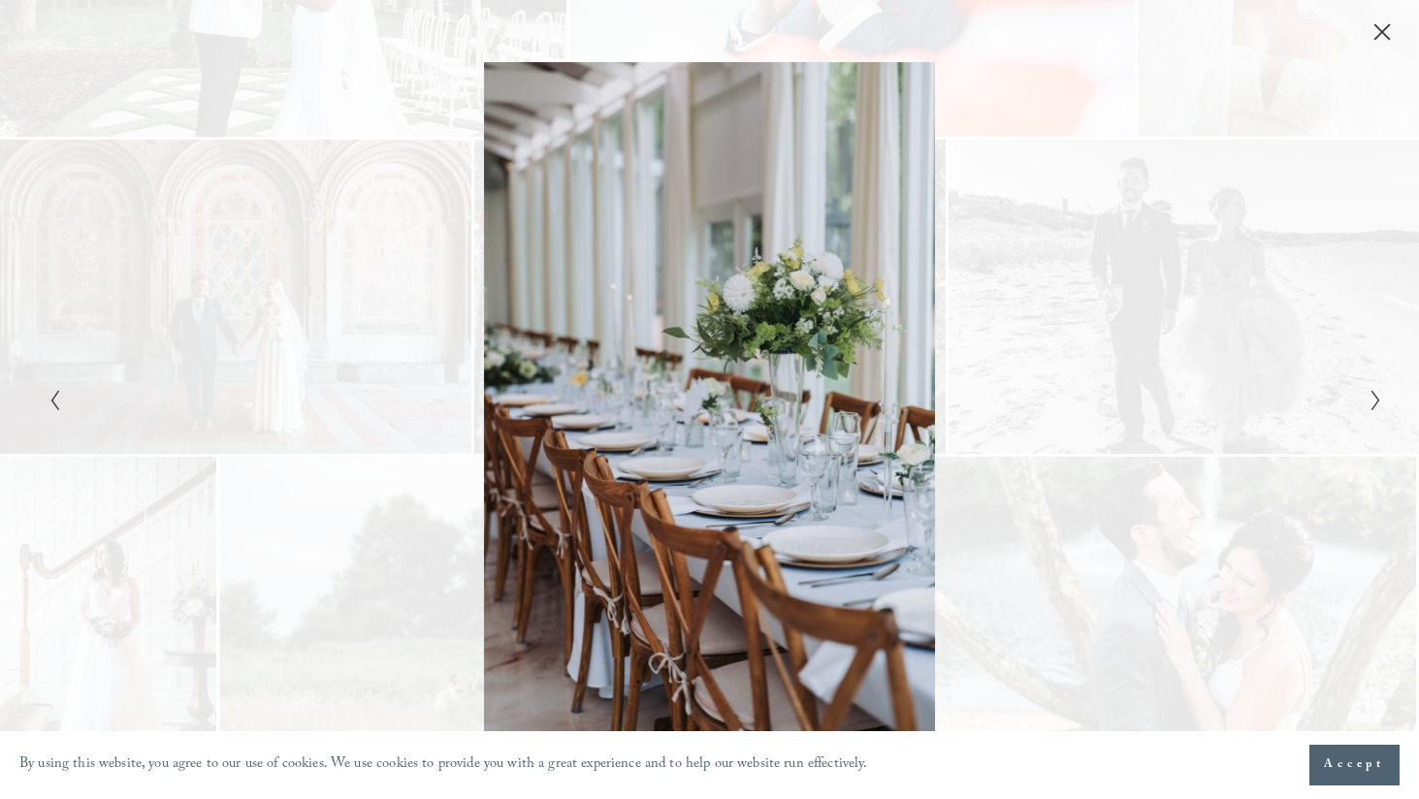
click at [1375, 398] on polyline "Next Slide" at bounding box center [1374, 400] width 7 height 19
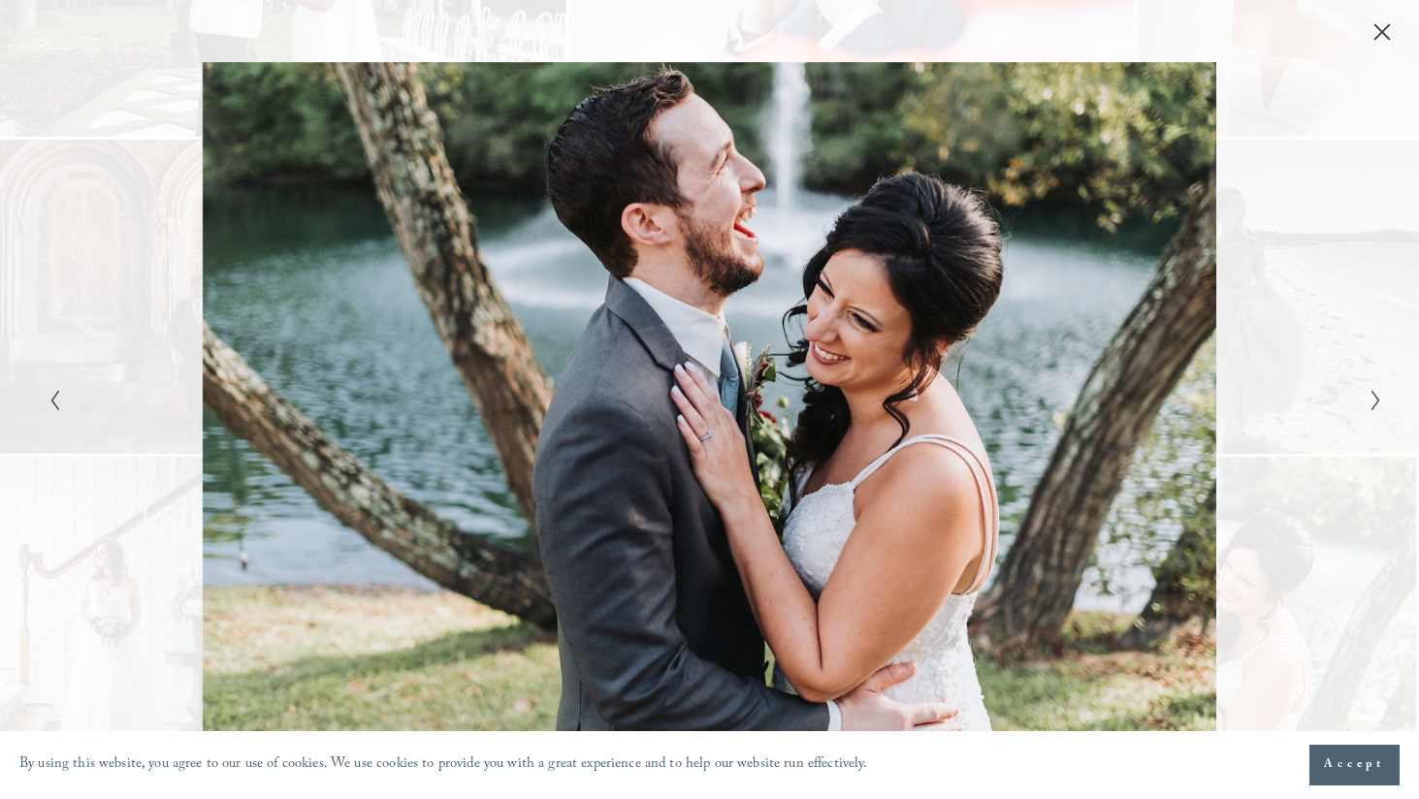
click at [1381, 405] on icon "Next Slide" at bounding box center [1375, 400] width 13 height 23
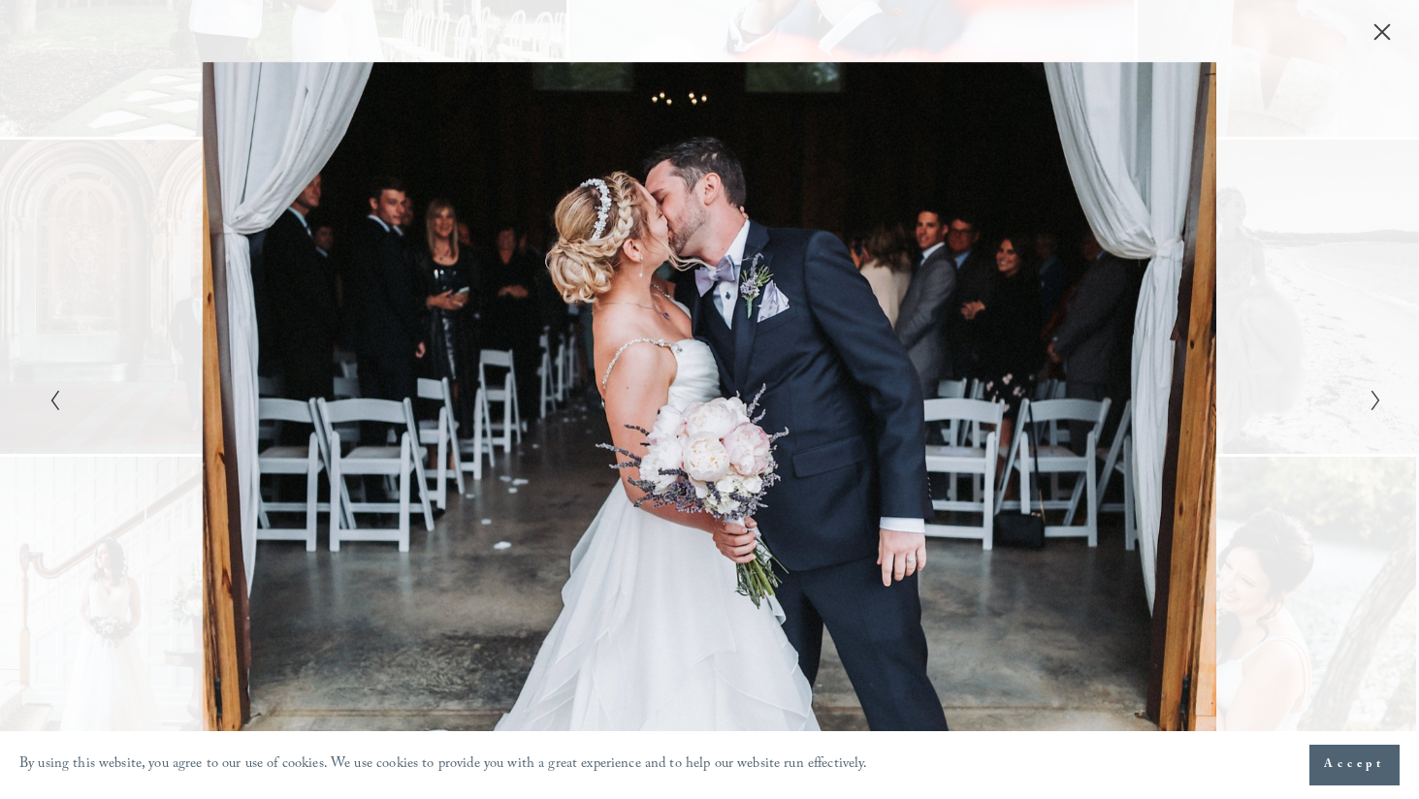
click at [1380, 397] on icon "Next Slide" at bounding box center [1375, 400] width 13 height 23
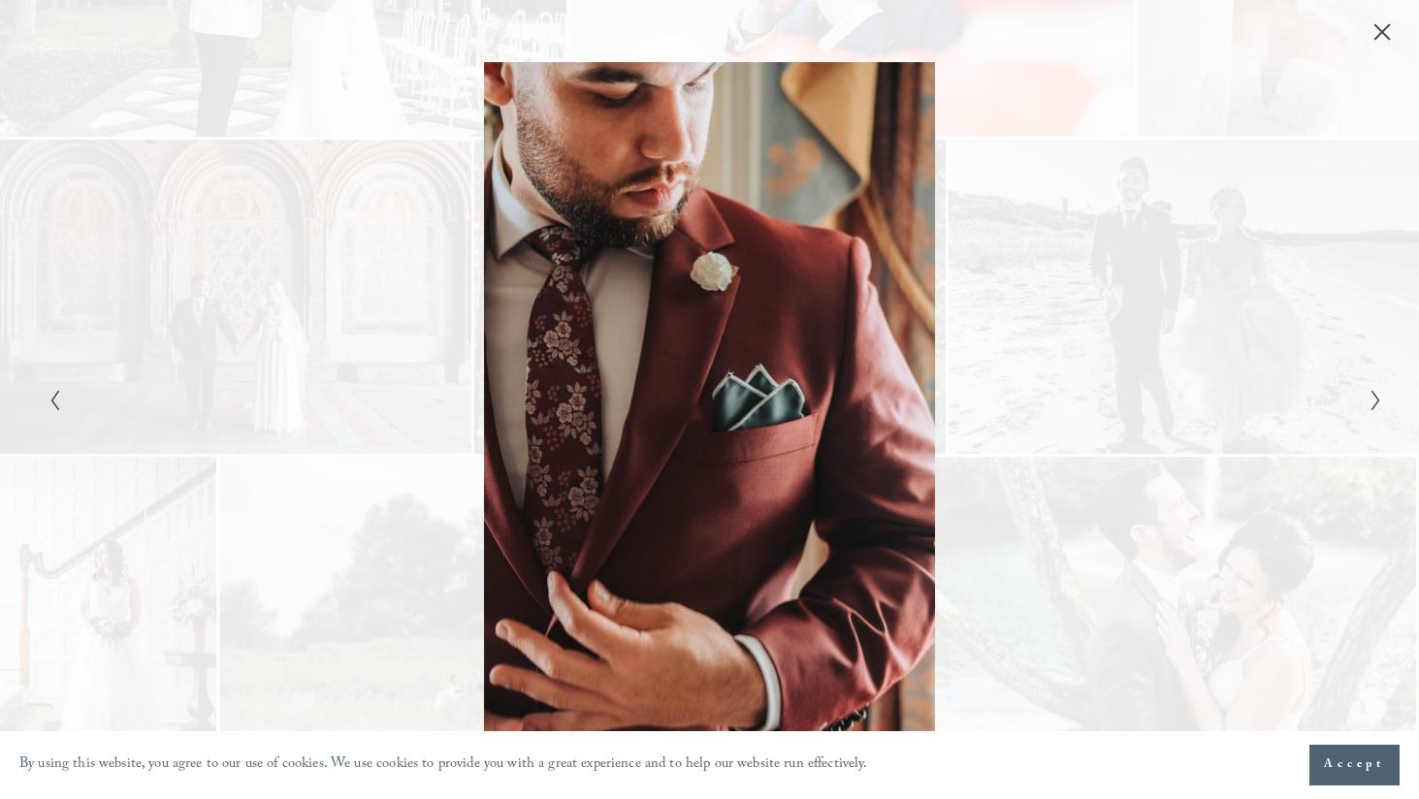
click at [1375, 408] on icon "Next Slide" at bounding box center [1375, 400] width 13 height 23
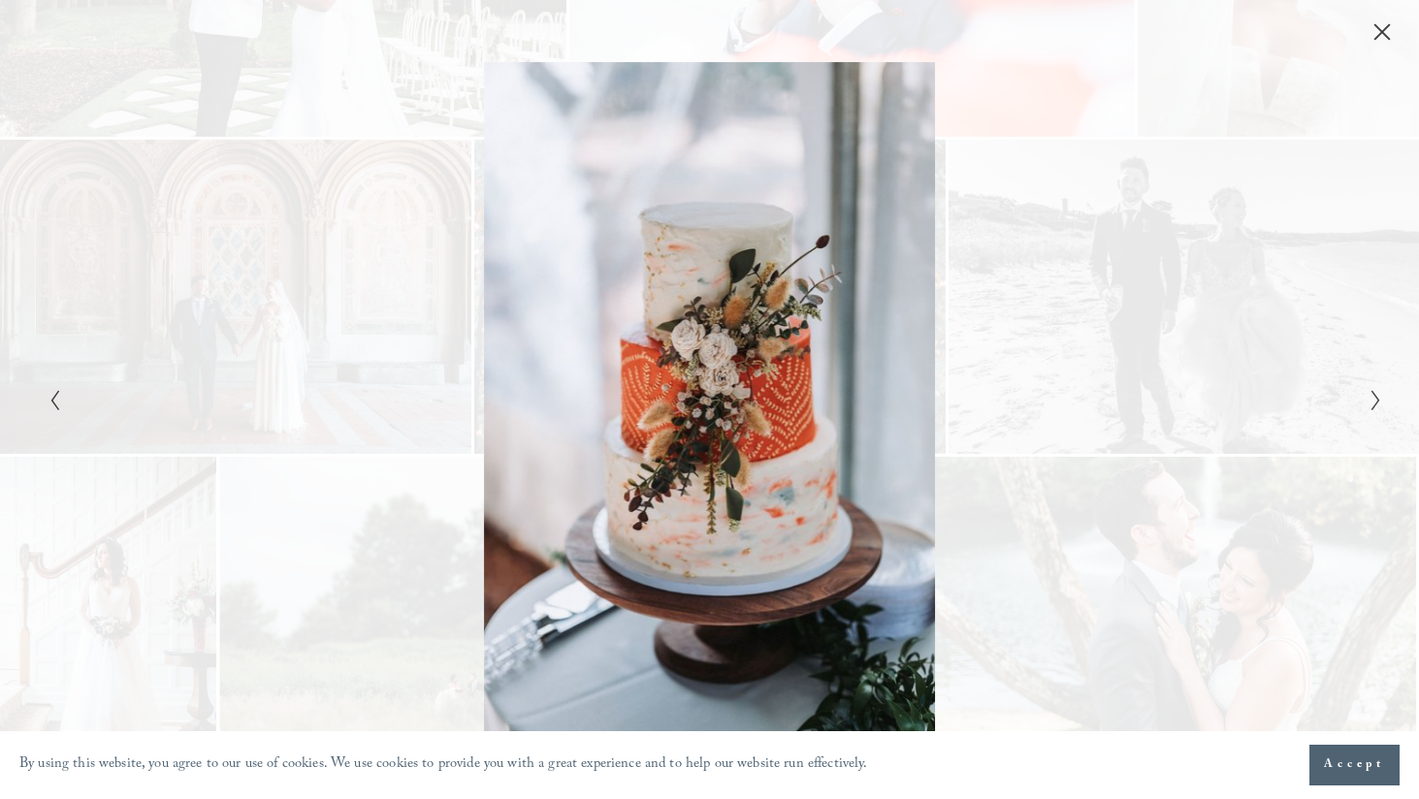
click at [1375, 408] on icon "Next Slide" at bounding box center [1375, 400] width 13 height 23
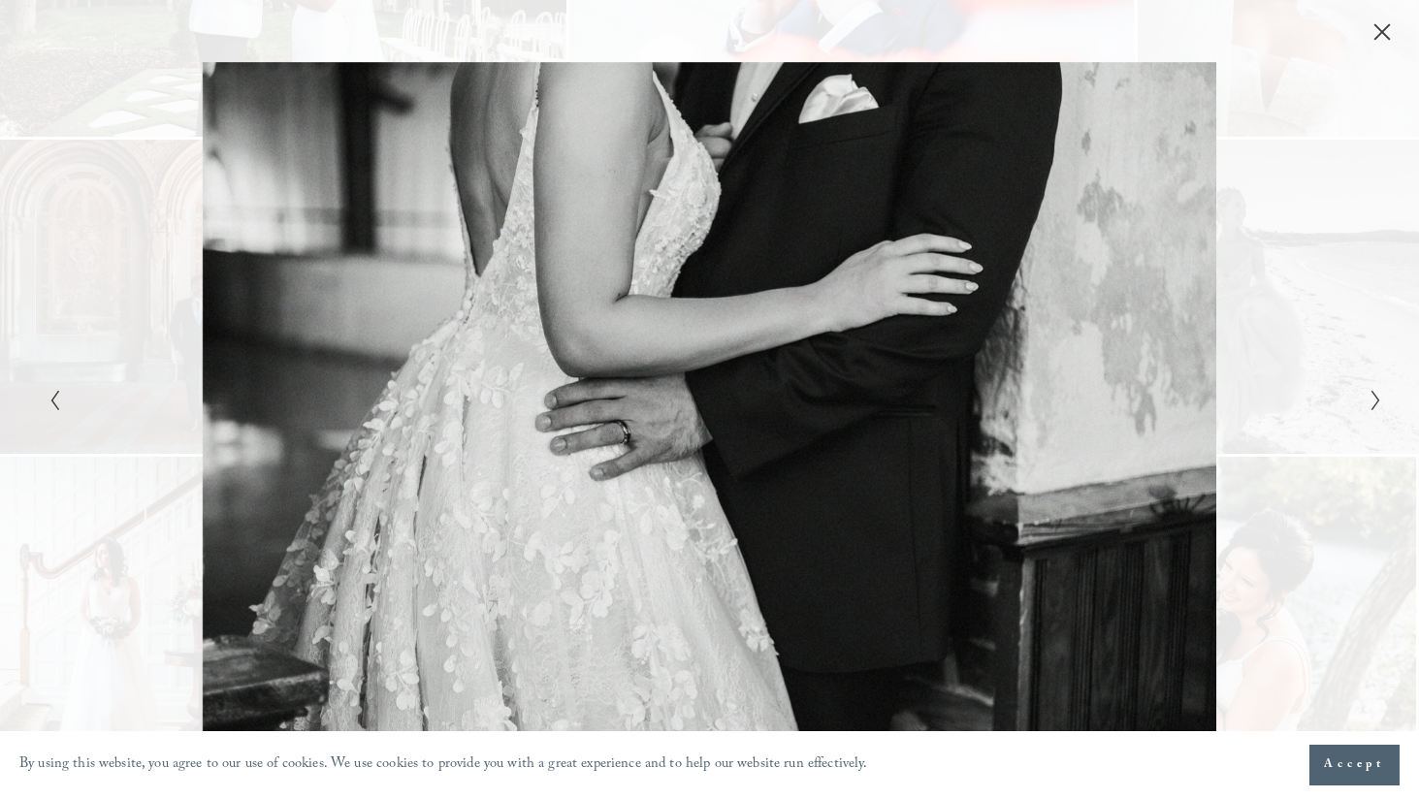
click at [1379, 32] on icon "Close" at bounding box center [1381, 31] width 19 height 19
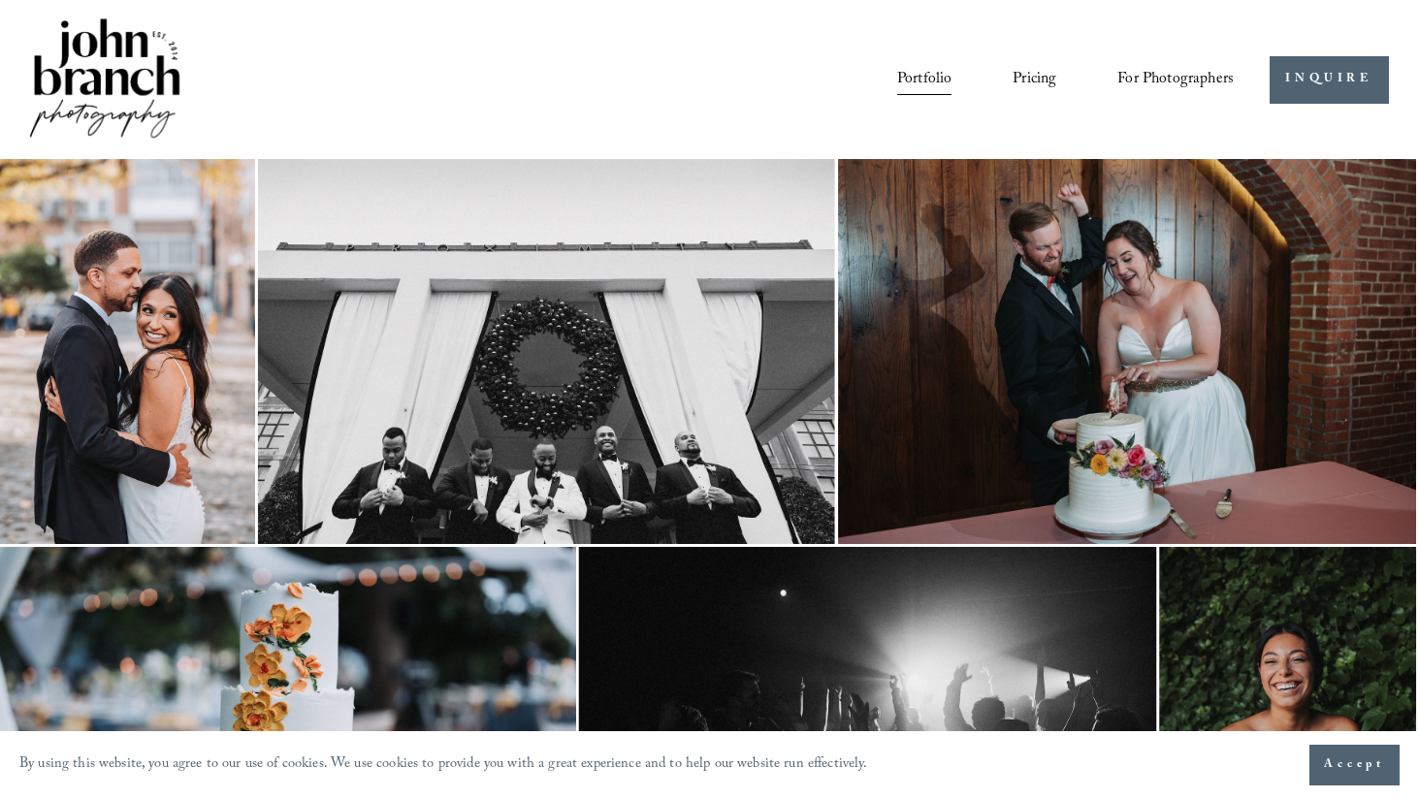
scroll to position [0, 2]
click at [93, 79] on img at bounding box center [104, 80] width 157 height 131
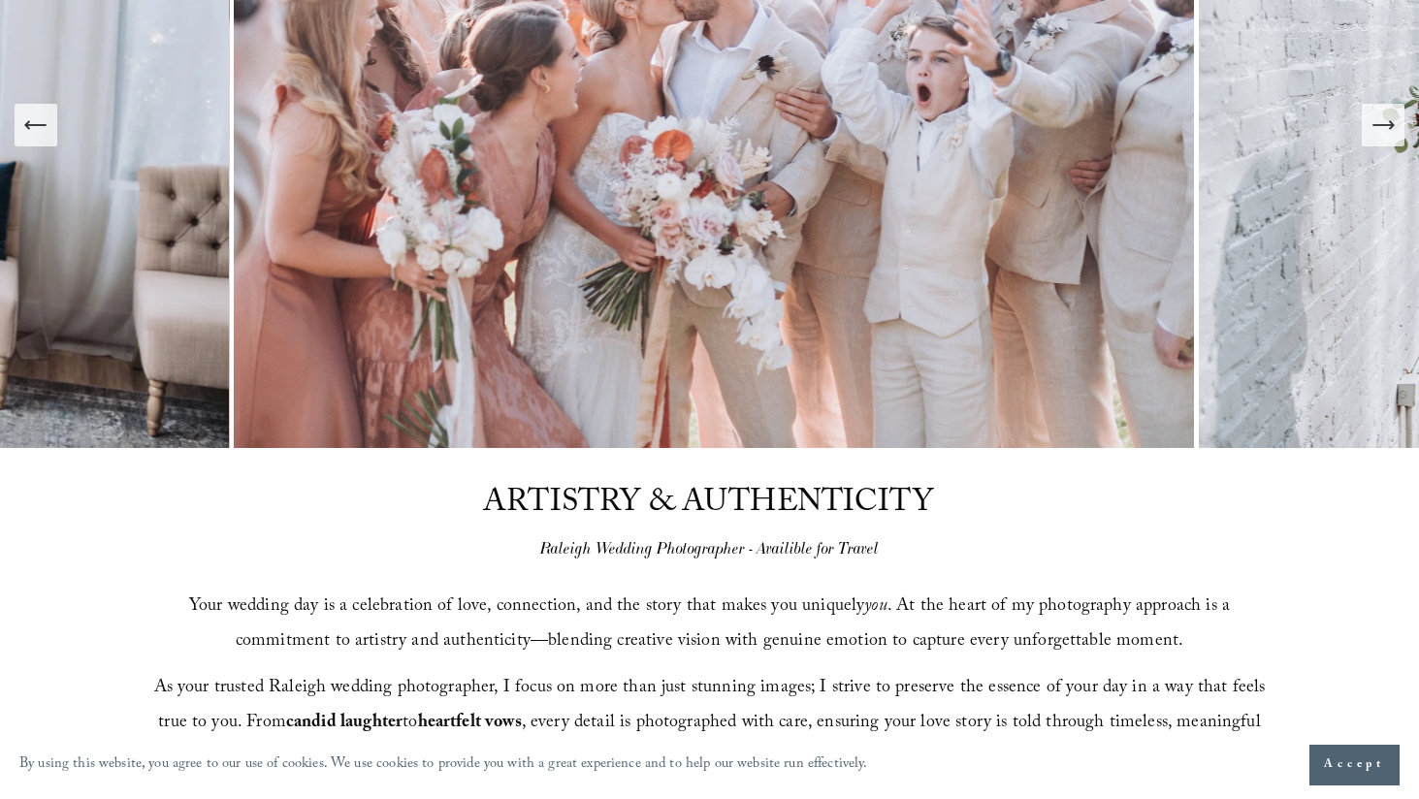
scroll to position [363, 0]
